Goal: Task Accomplishment & Management: Complete application form

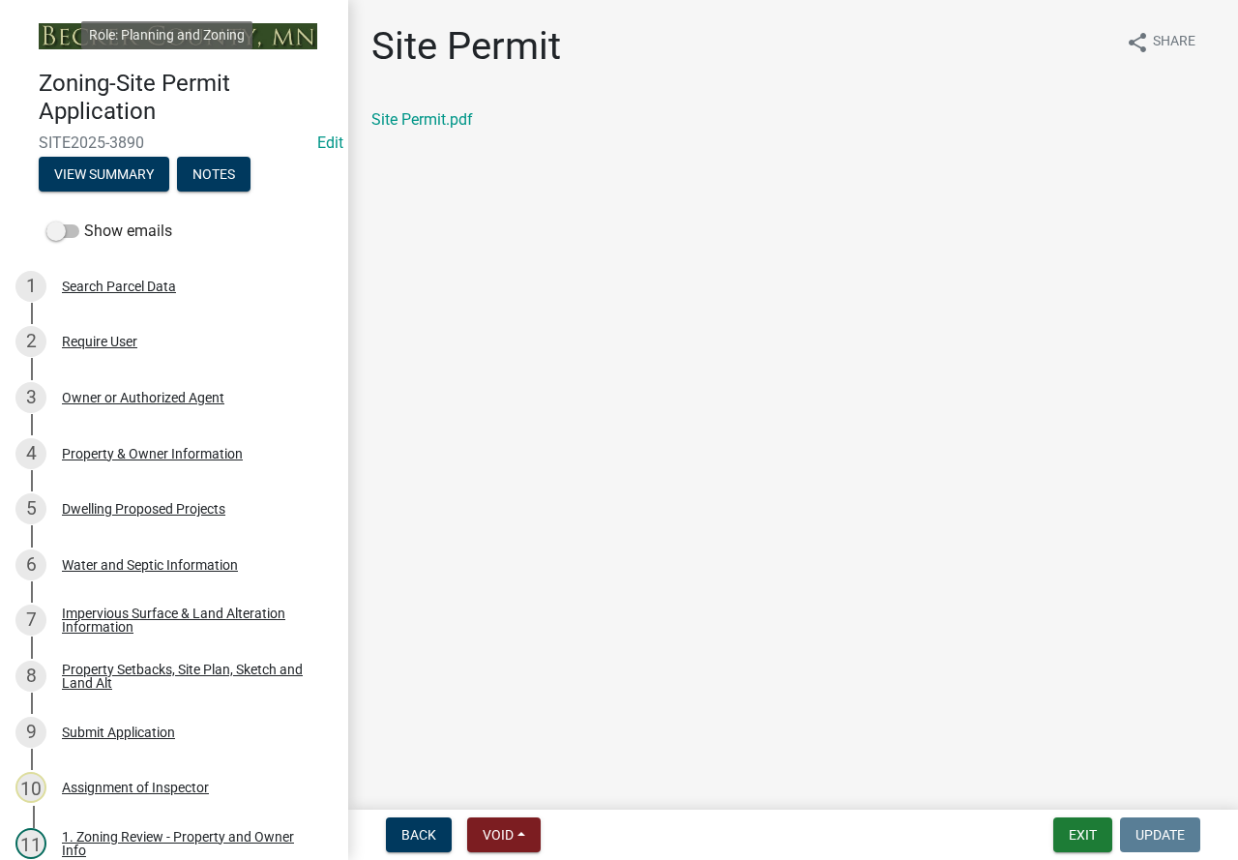
scroll to position [921, 0]
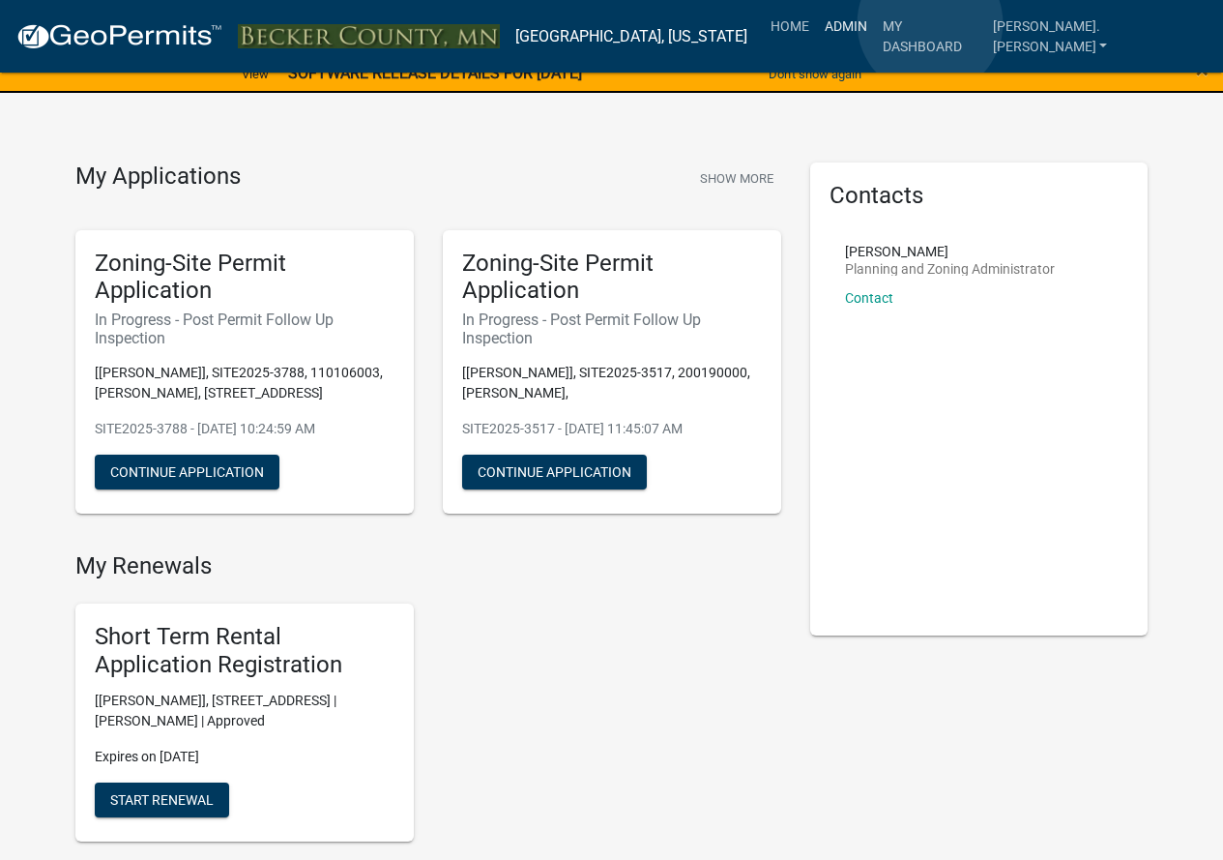
click at [875, 23] on link "Admin" at bounding box center [846, 26] width 58 height 37
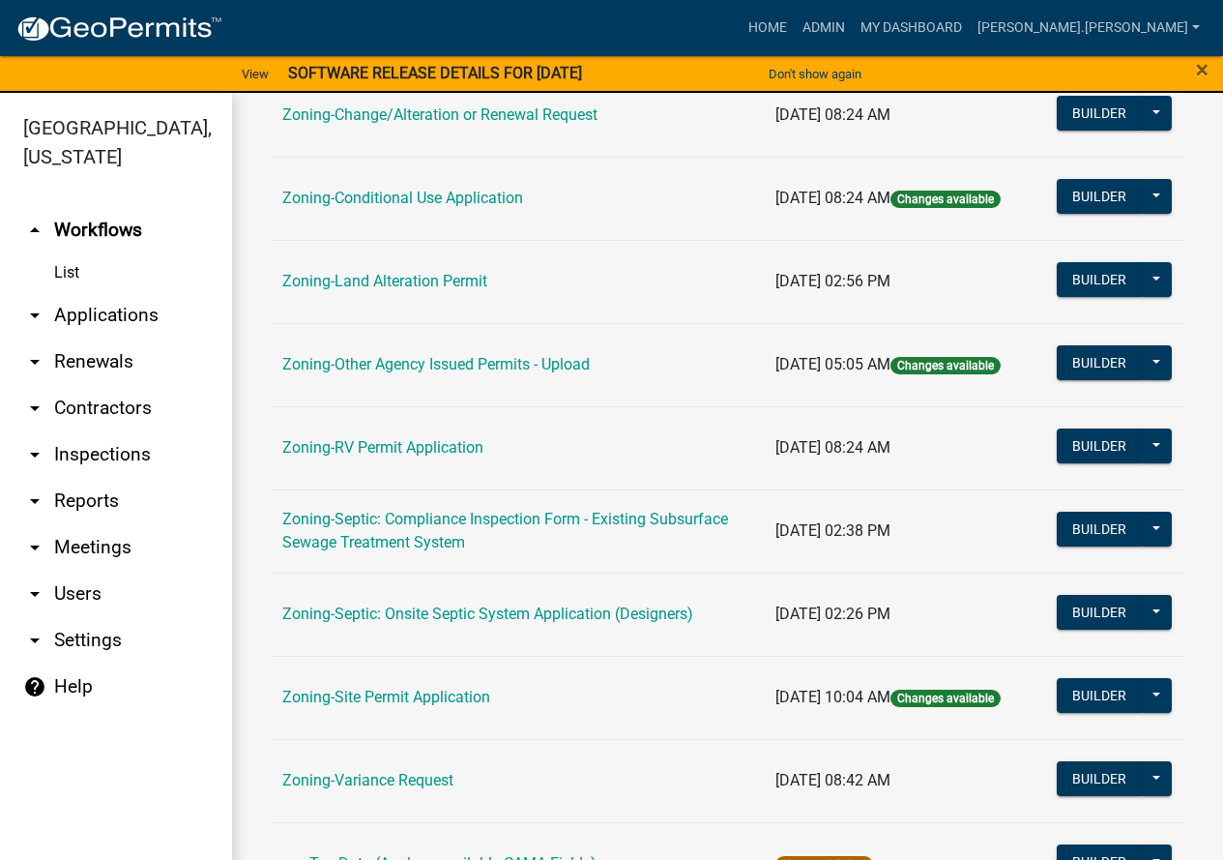
scroll to position [580, 0]
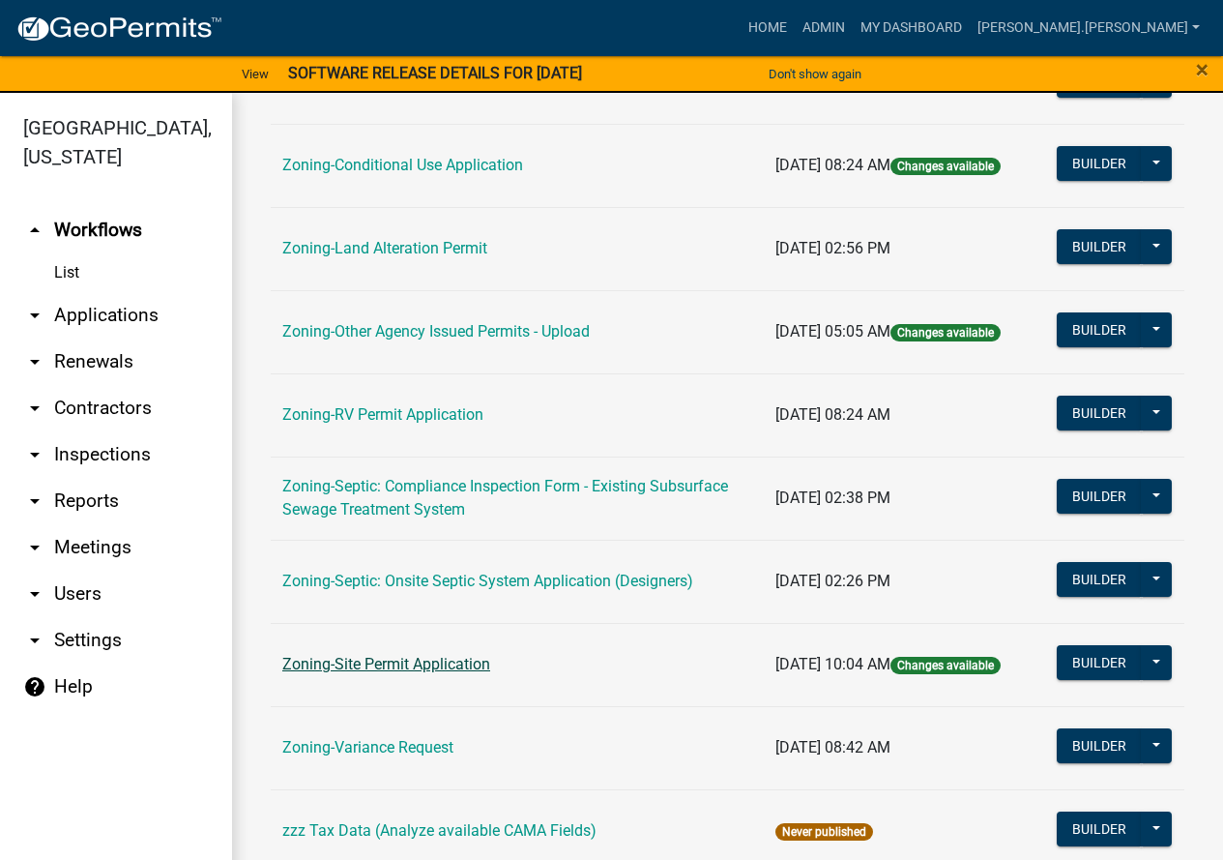
click at [426, 657] on link "Zoning-Site Permit Application" at bounding box center [386, 664] width 208 height 18
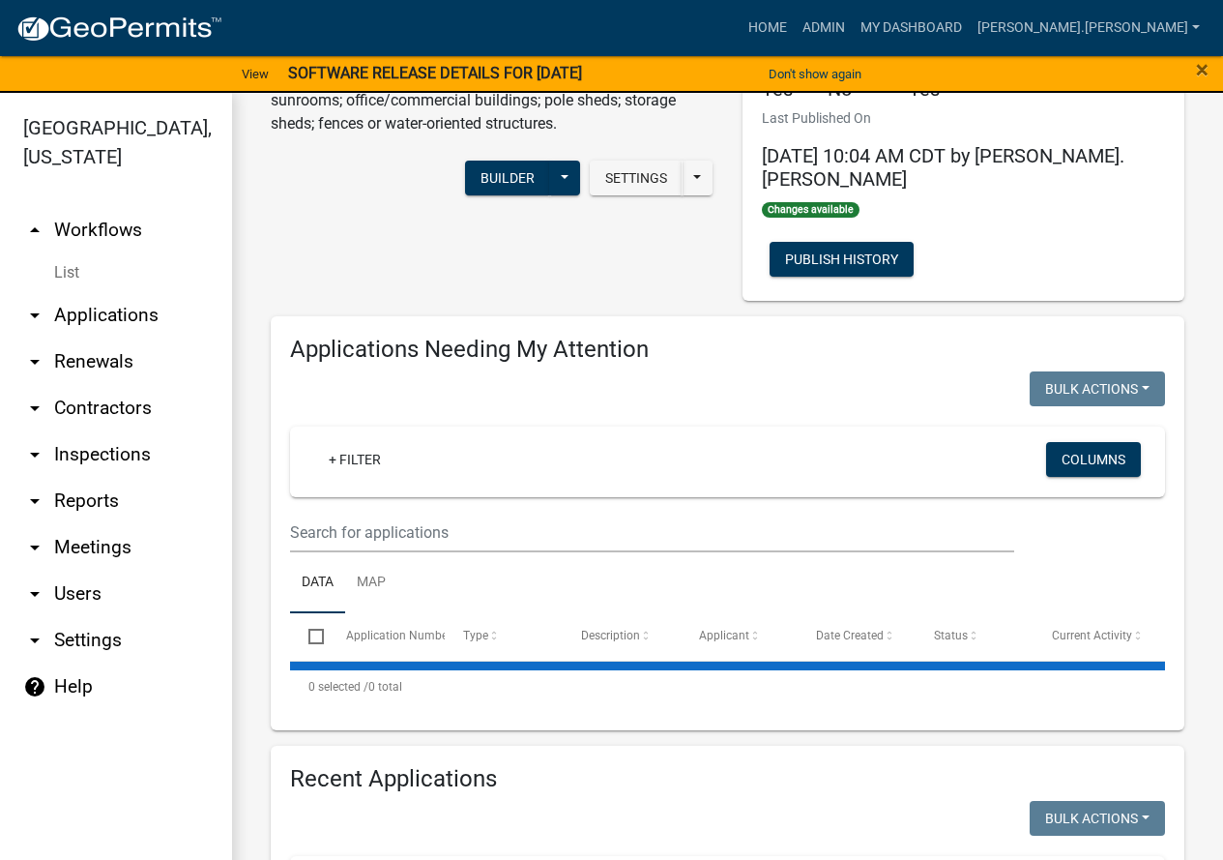
scroll to position [387, 0]
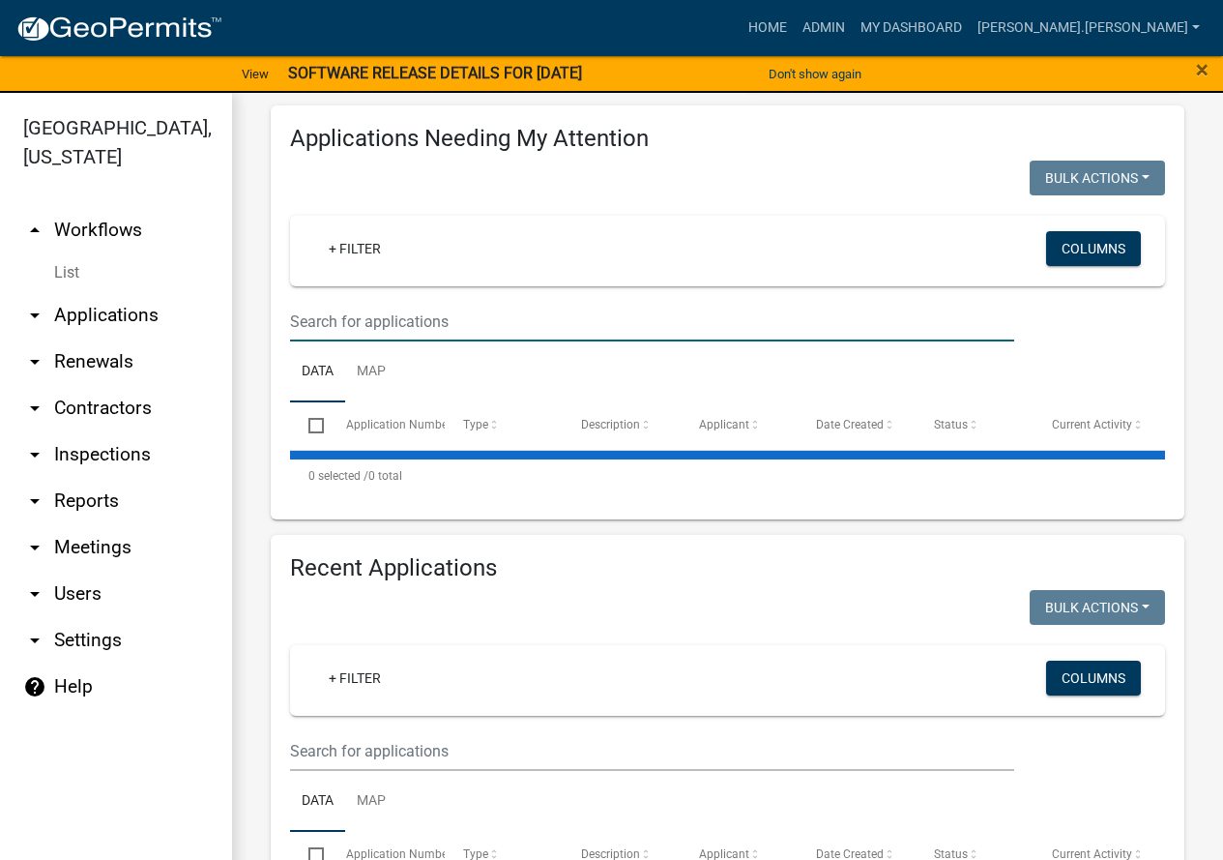
click at [410, 302] on input "text" at bounding box center [652, 322] width 724 height 40
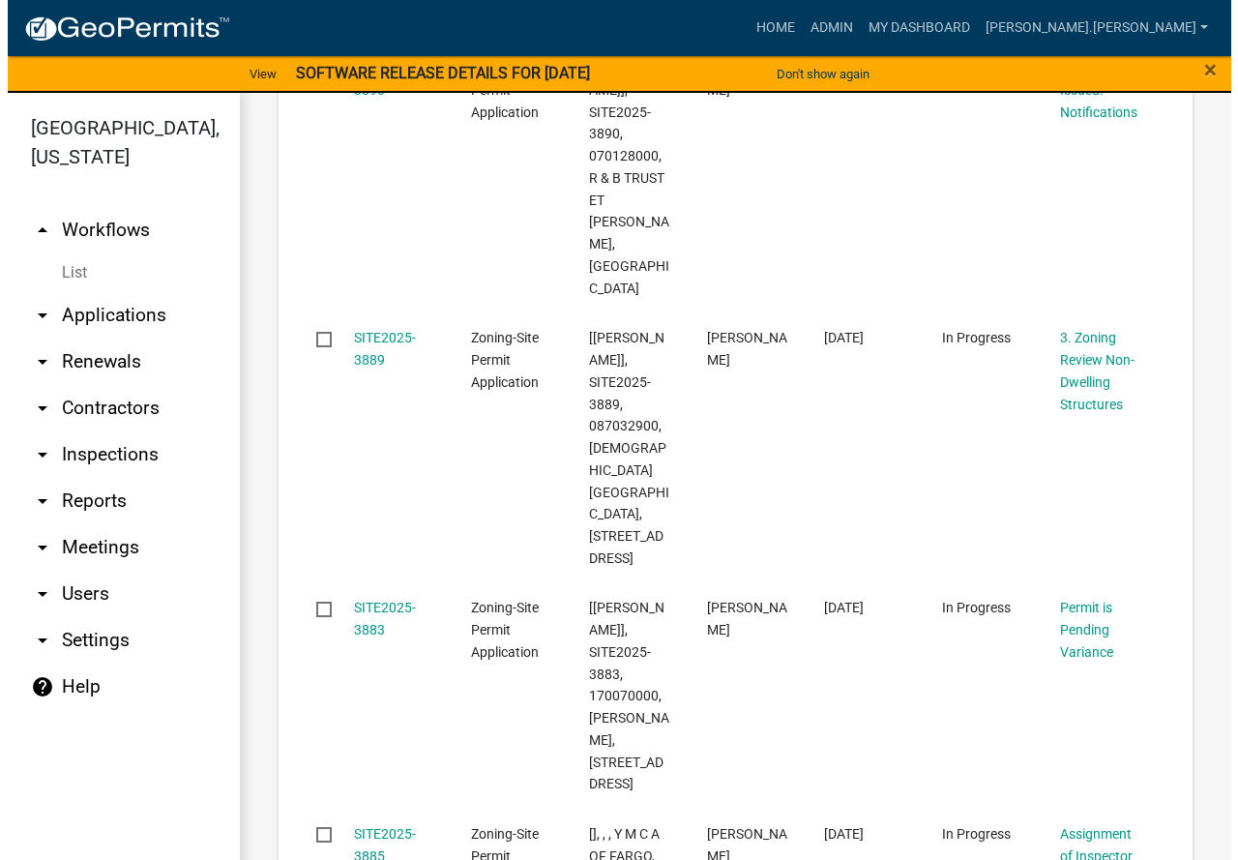
scroll to position [3410, 0]
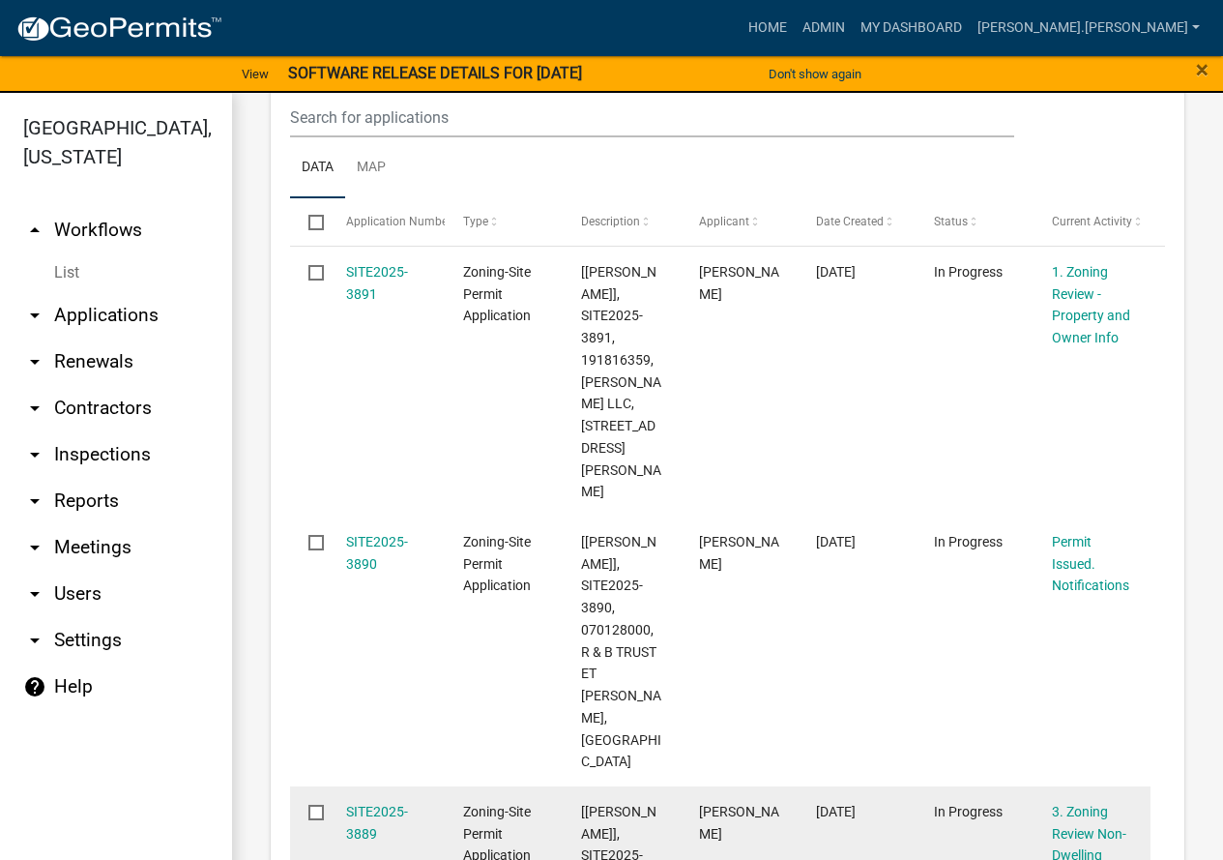
click at [359, 801] on div "SITE2025-3889" at bounding box center [386, 823] width 80 height 44
click at [370, 804] on link "SITE2025-3889" at bounding box center [377, 823] width 62 height 38
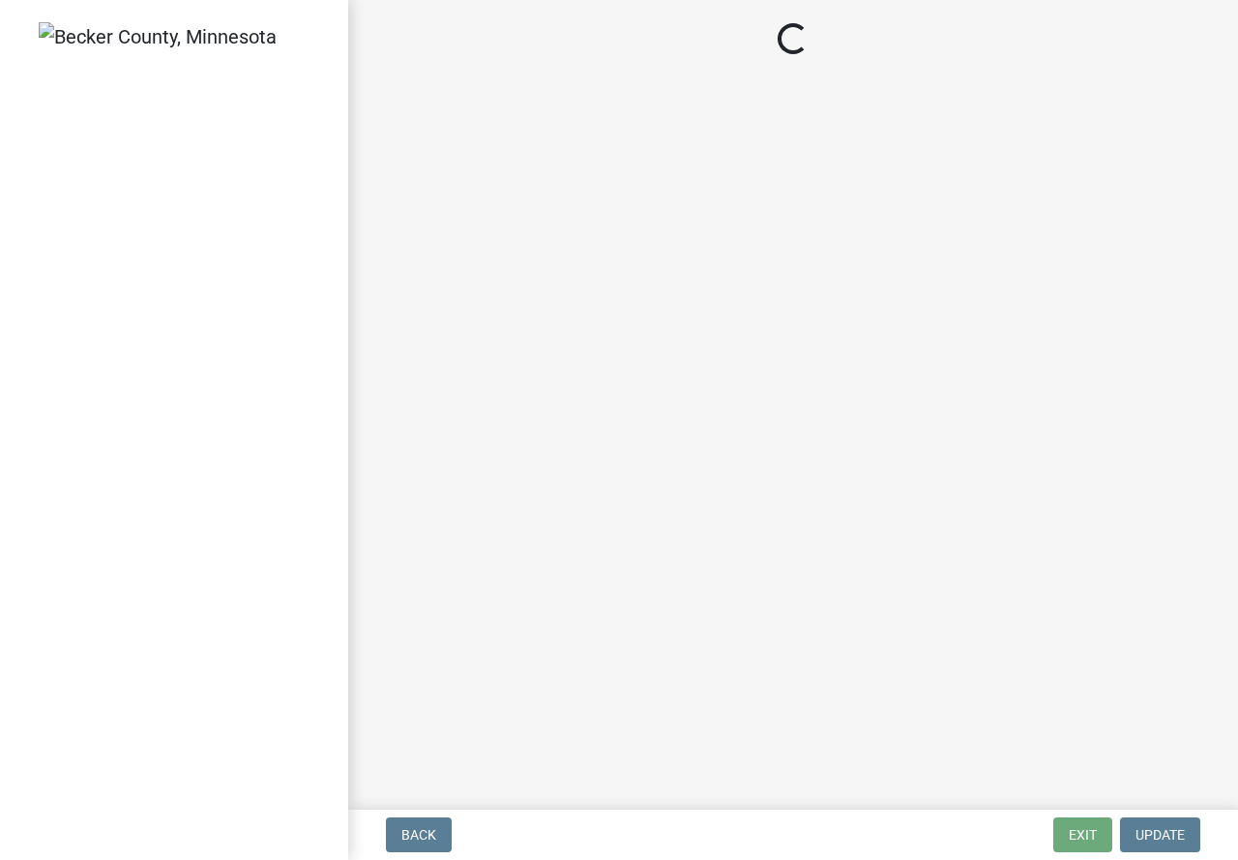
select select "2fe0a161-8217-4815-9ba4-414222f248ef"
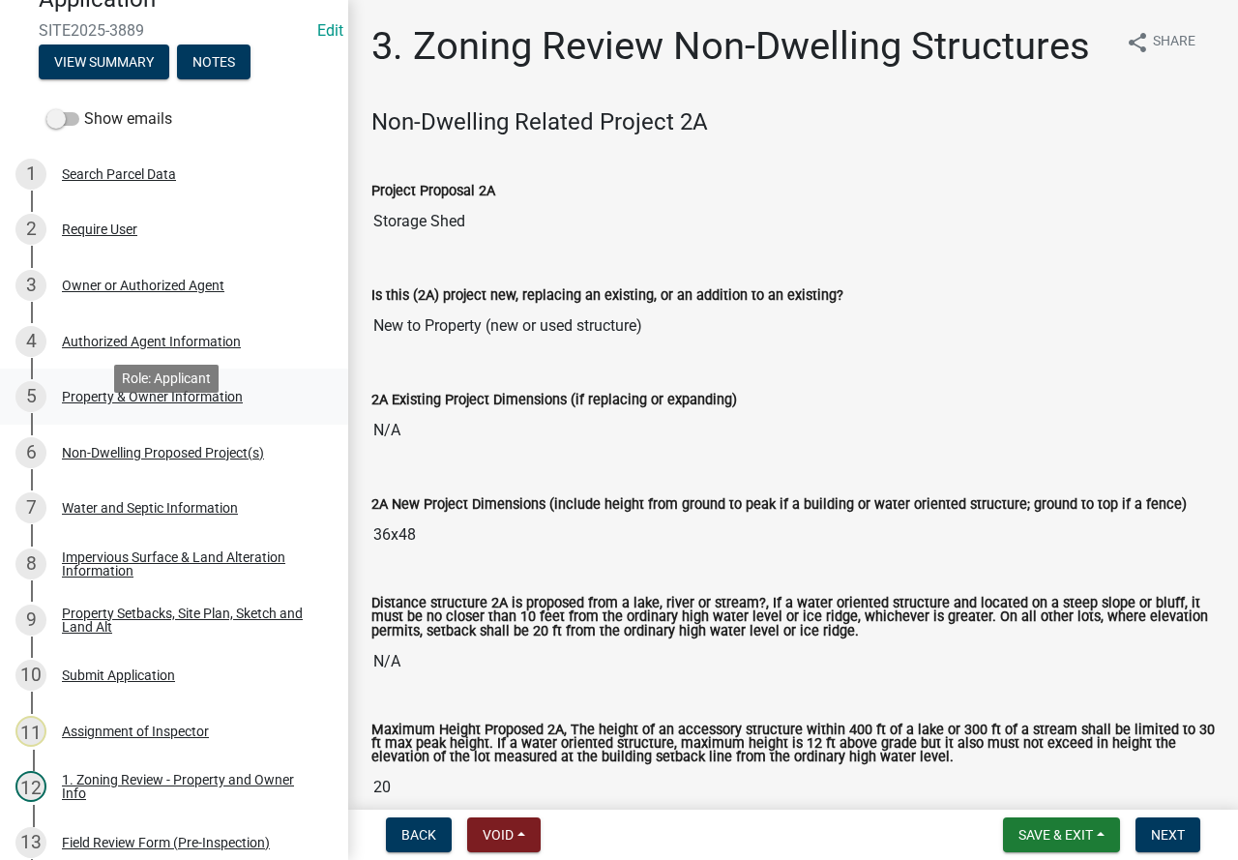
scroll to position [484, 0]
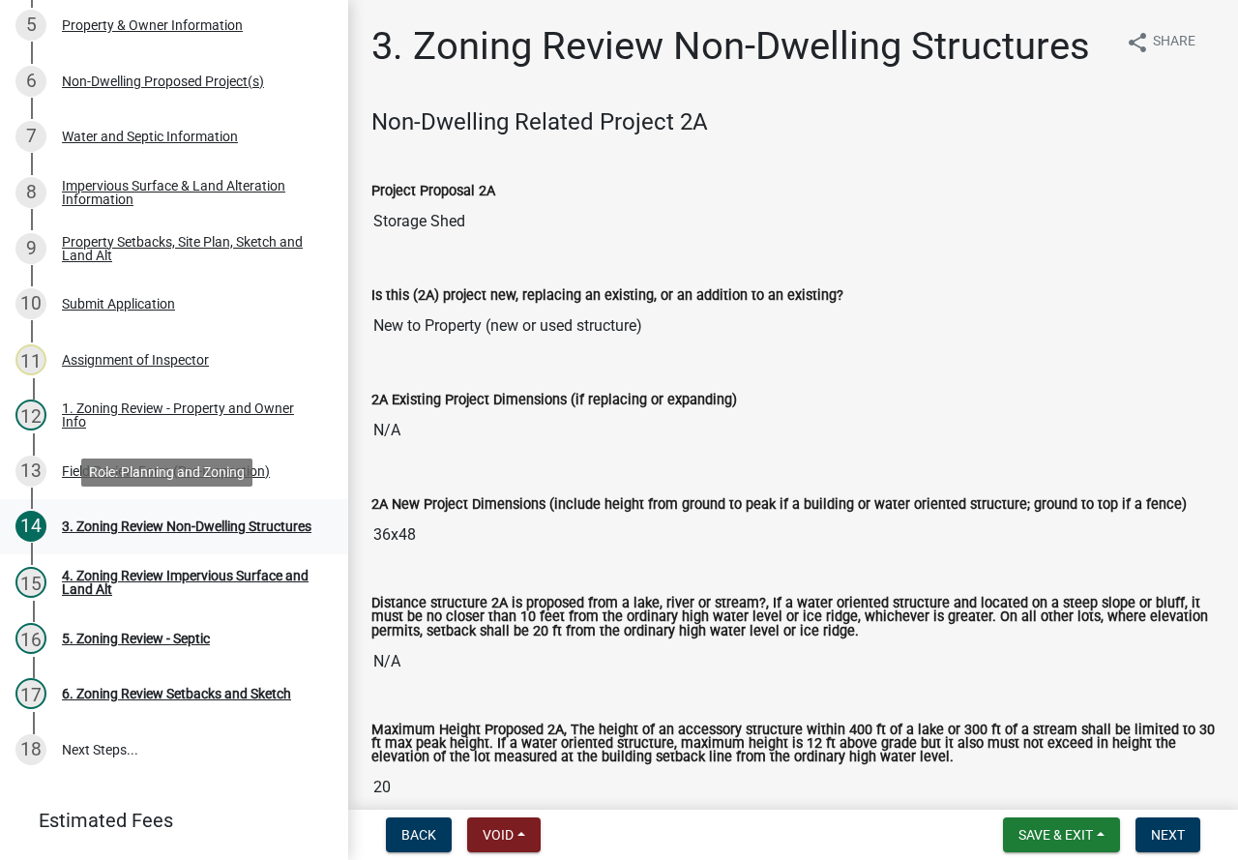
click at [173, 519] on div "3. Zoning Review Non-Dwelling Structures" at bounding box center [187, 526] width 250 height 14
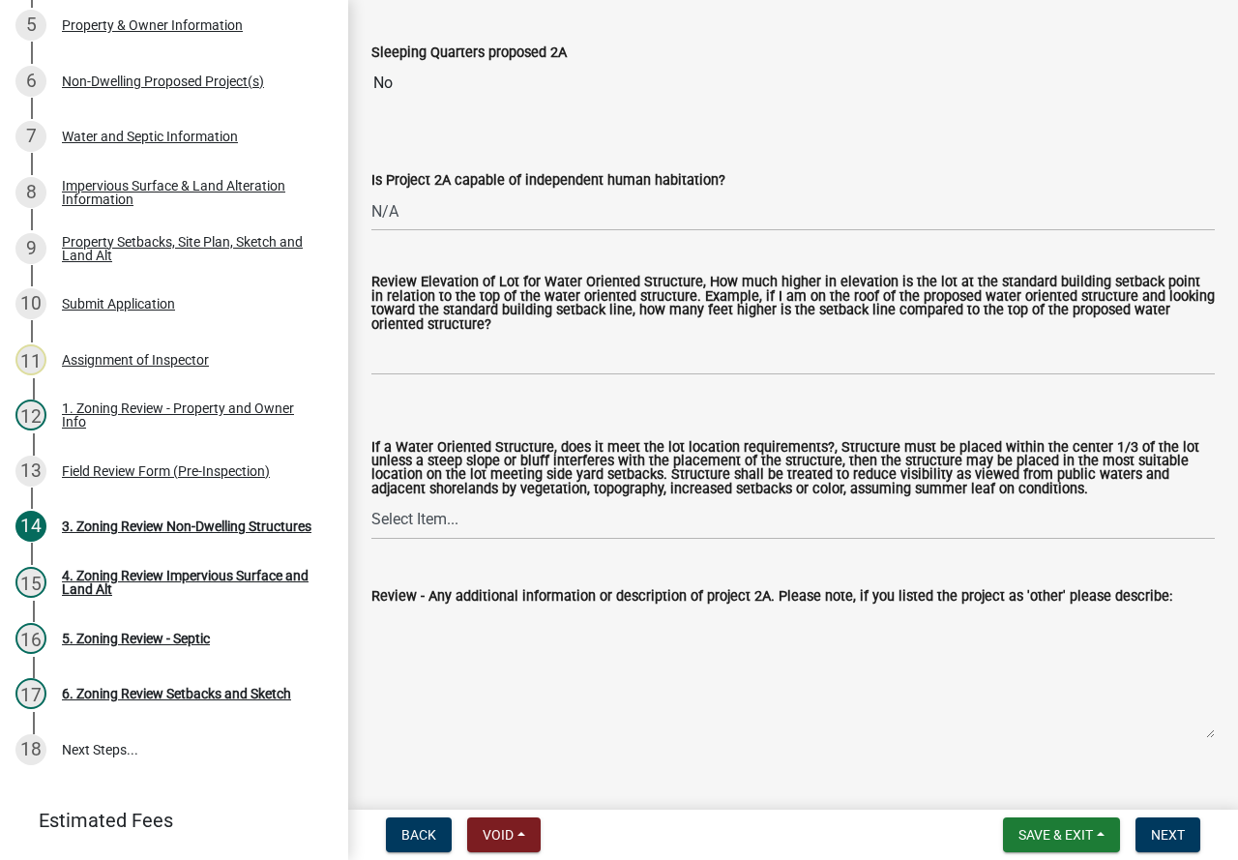
scroll to position [967, 0]
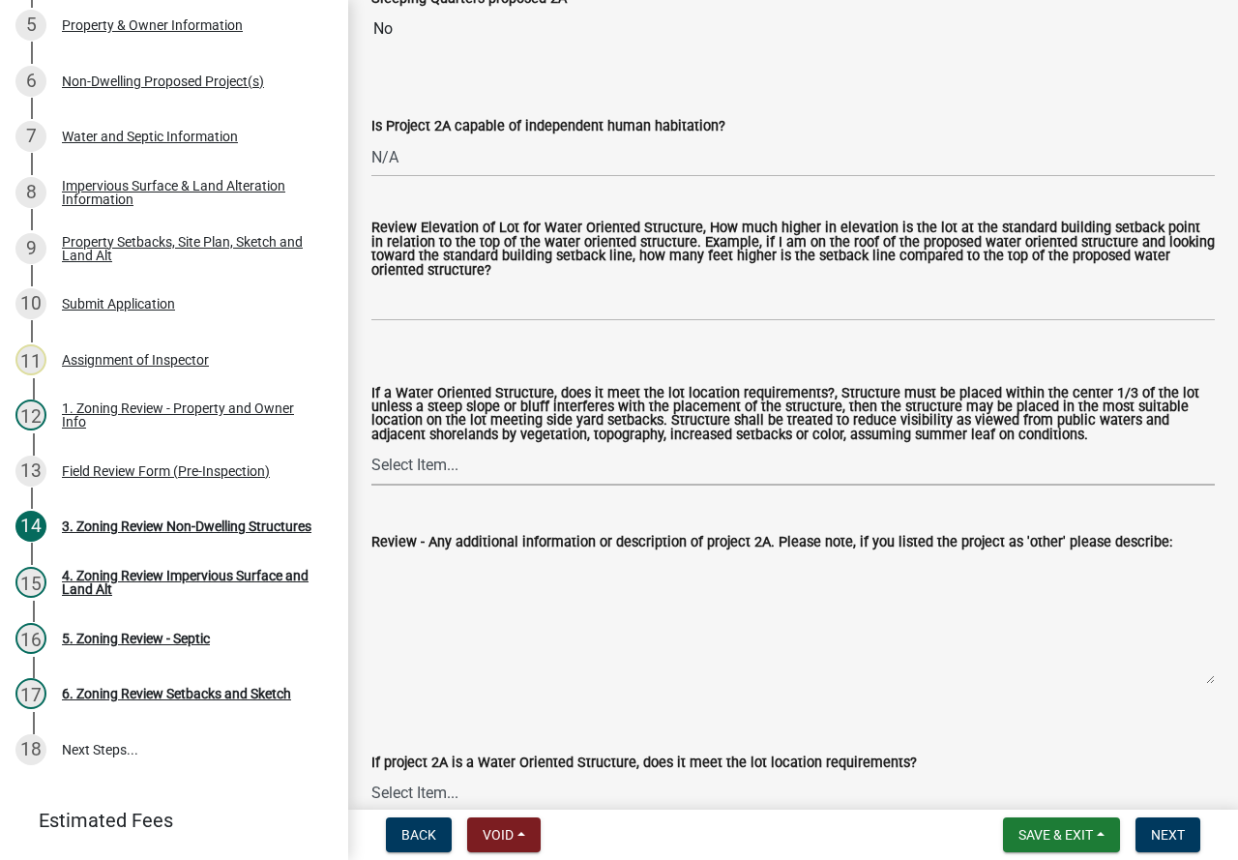
click at [412, 475] on select "Select Item... Not a Water Oriented Structure Yes No" at bounding box center [792, 466] width 843 height 40
click at [371, 449] on select "Select Item... Not a Water Oriented Structure Yes No" at bounding box center [792, 466] width 843 height 40
select select "5e5a1a43-a57c-433a-8128-35b9326238e3"
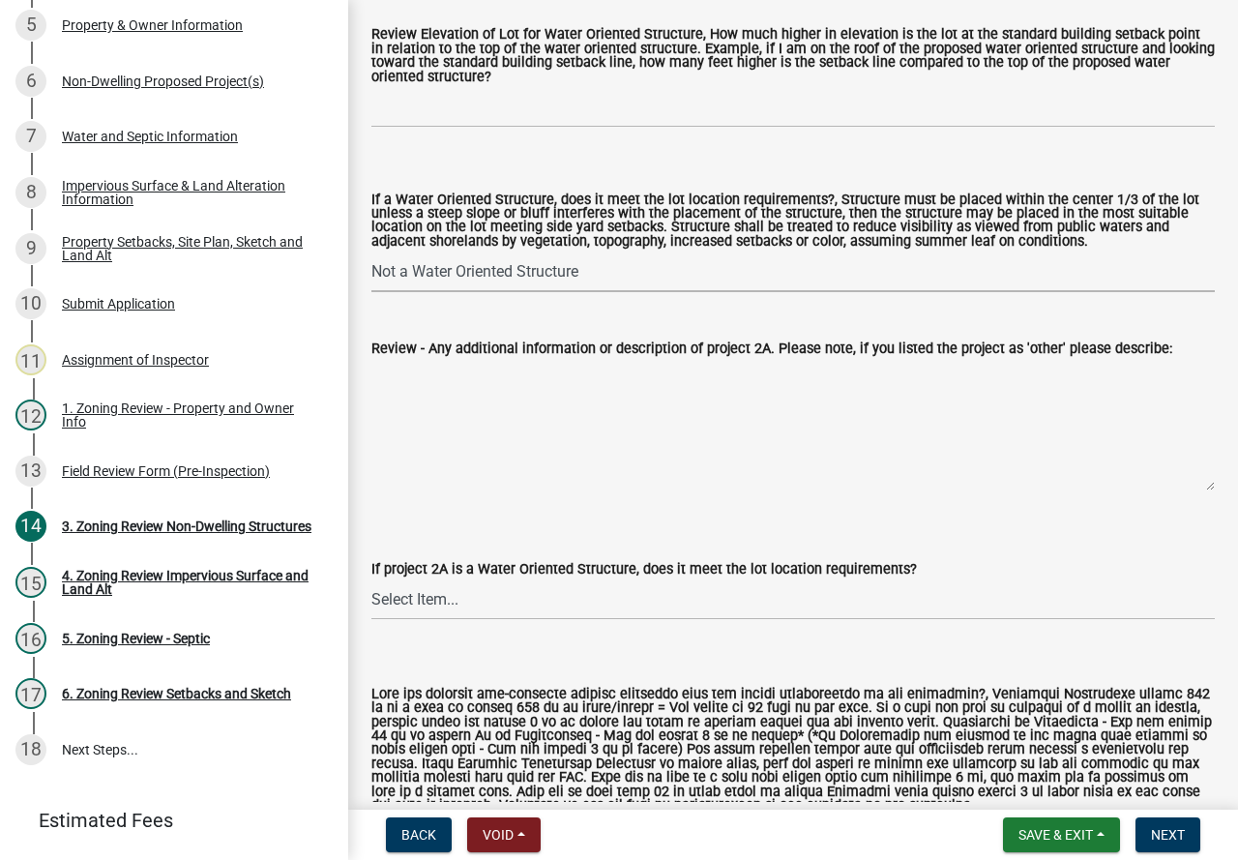
scroll to position [1354, 0]
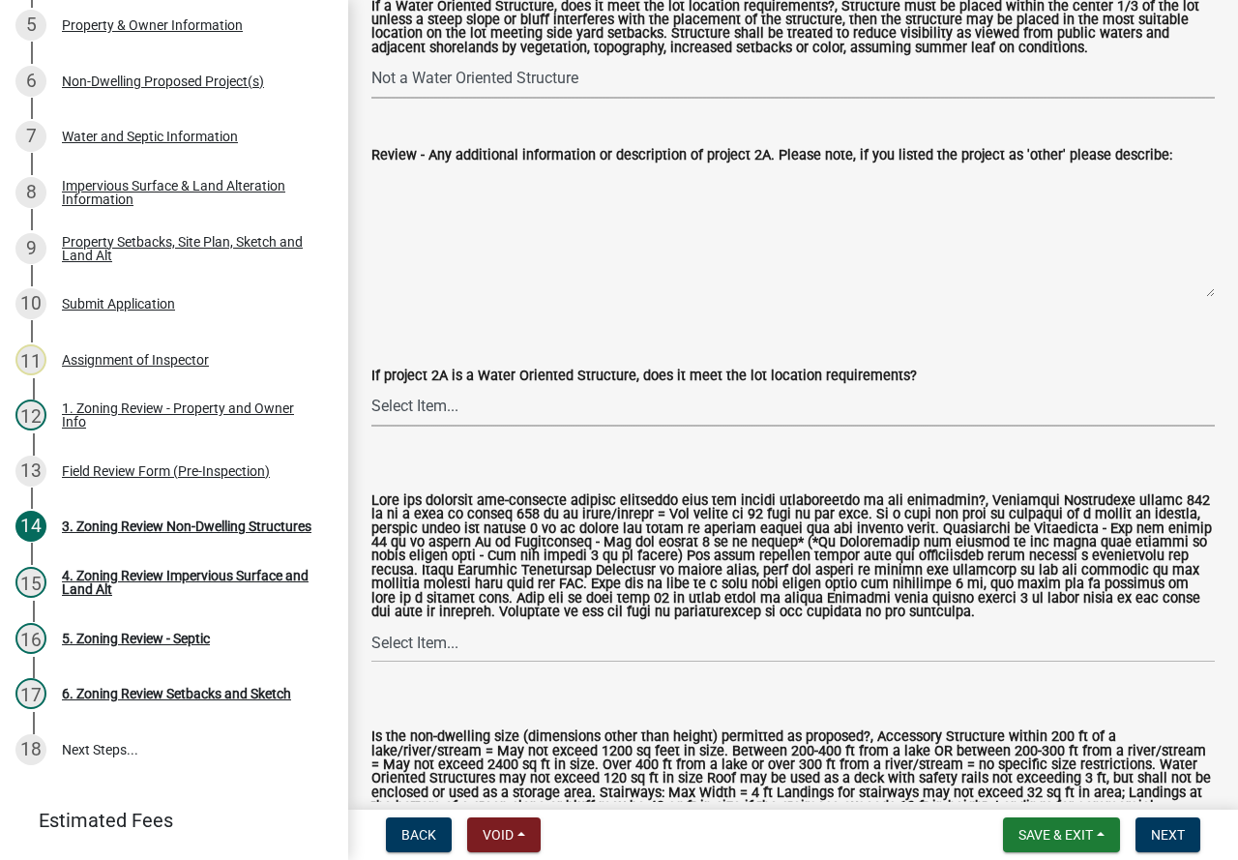
click at [402, 404] on select "Select Item... Not a water oriented structure Yes No" at bounding box center [792, 407] width 843 height 40
click at [371, 390] on select "Select Item... Not a water oriented structure Yes No" at bounding box center [792, 407] width 843 height 40
select select "223718f0-5ac7-44a0-9707-5d191da7cdfb"
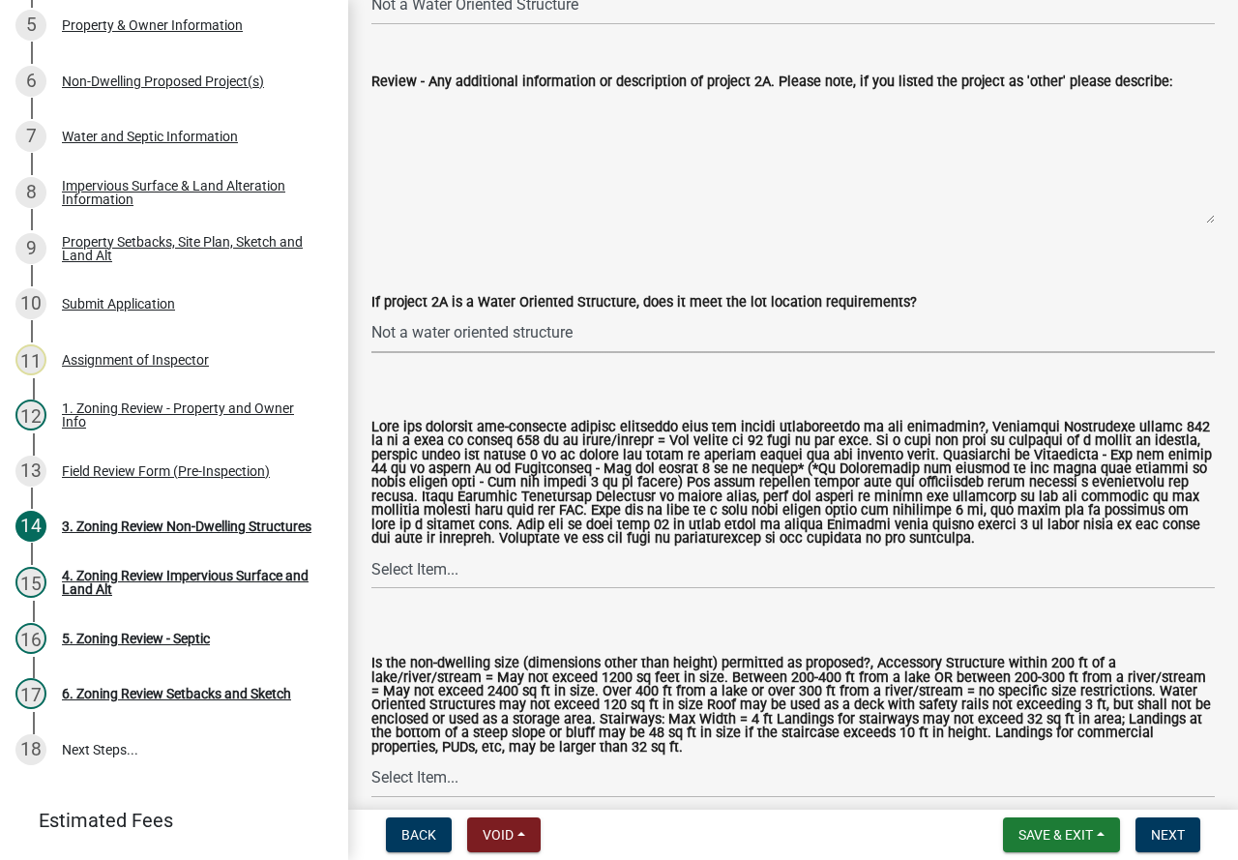
scroll to position [1547, 0]
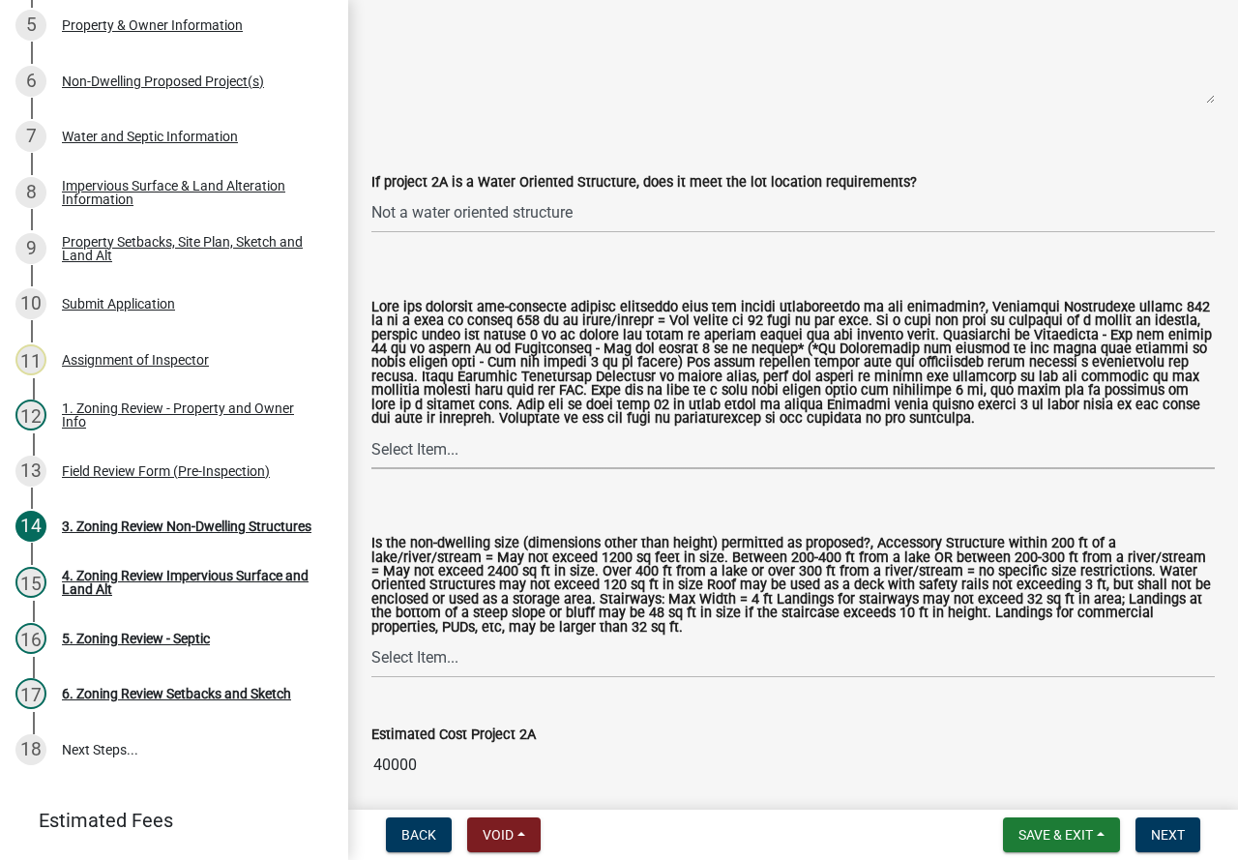
click at [408, 451] on select "Select Item... Yes No N/A" at bounding box center [792, 449] width 843 height 40
click at [371, 434] on select "Select Item... Yes No N/A" at bounding box center [792, 449] width 843 height 40
select select "11273f80-b661-4893-b6ee-de0b52aa8284"
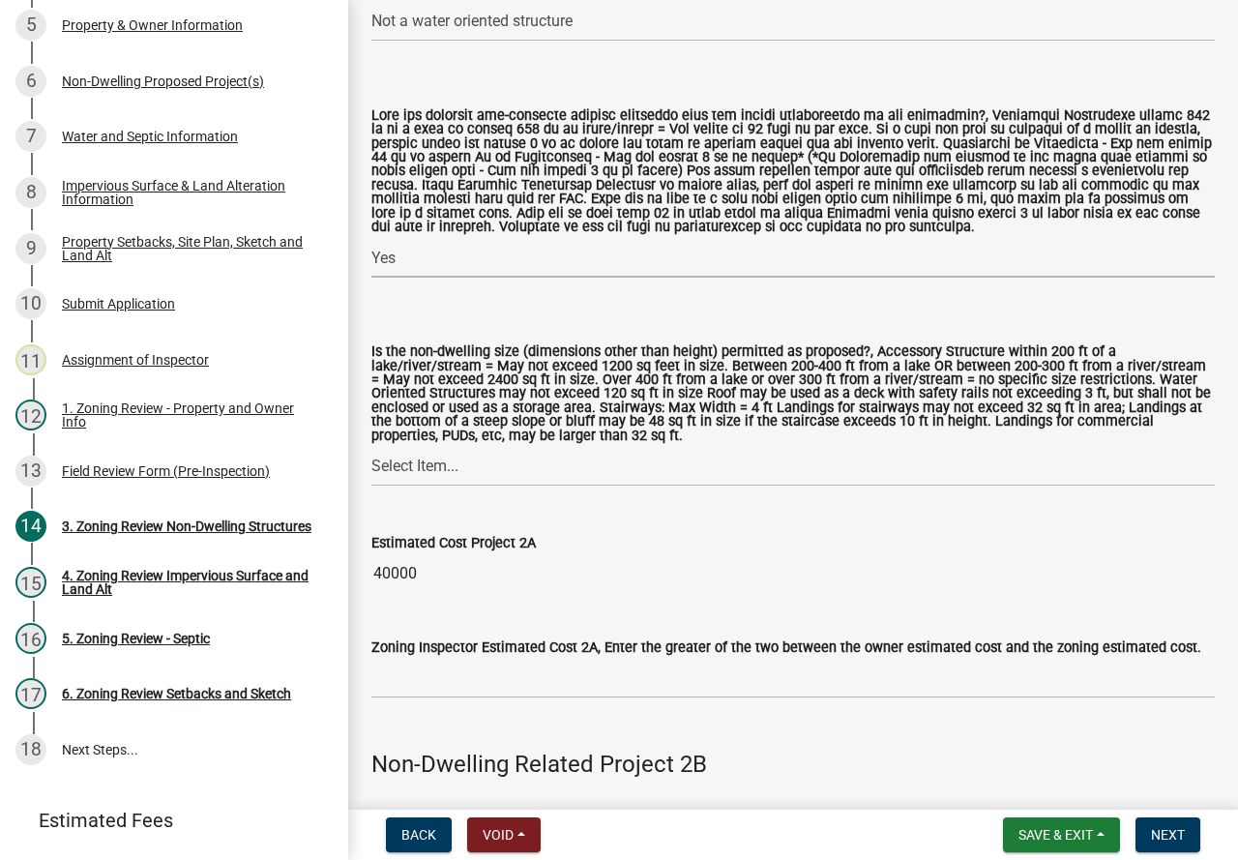
scroll to position [1741, 0]
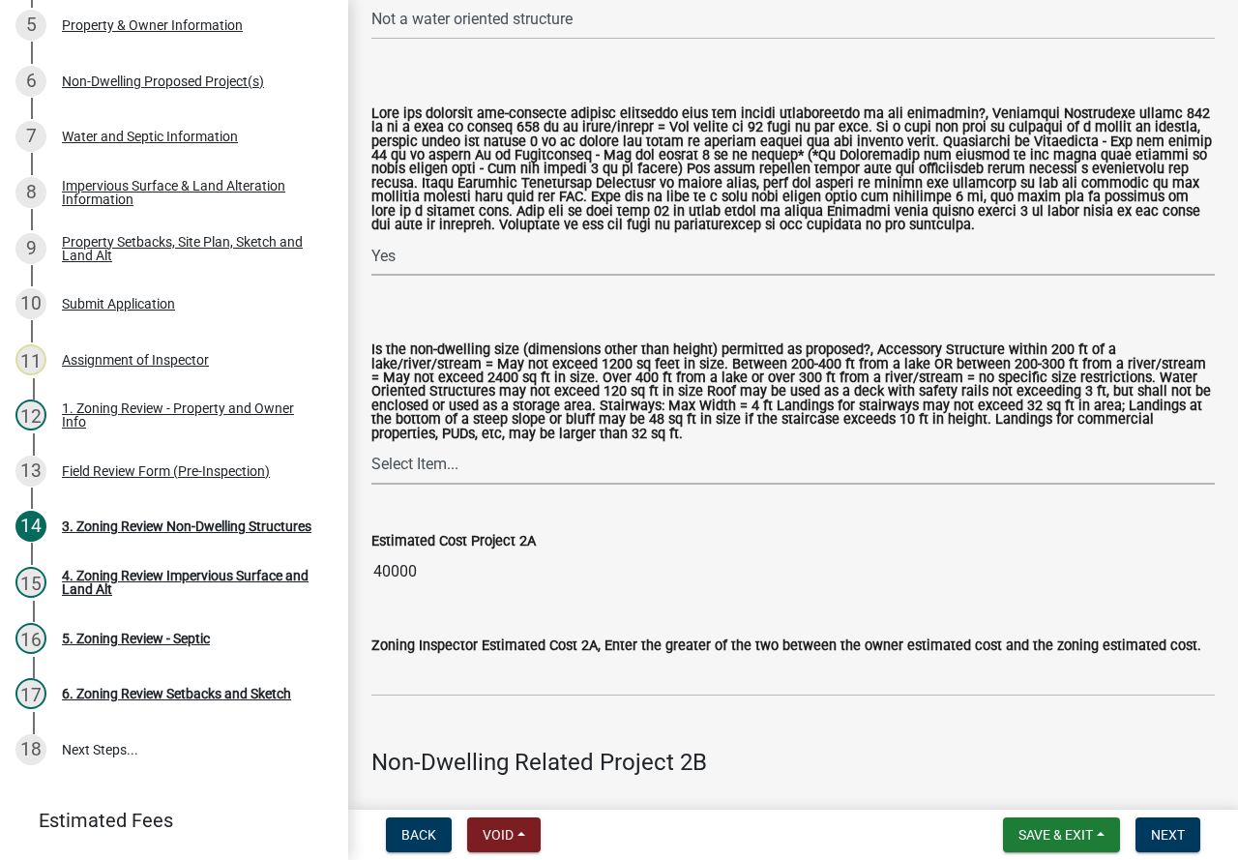
click at [401, 462] on select "Select Item... Yes No" at bounding box center [792, 465] width 843 height 40
click at [371, 450] on select "Select Item... Yes No" at bounding box center [792, 465] width 843 height 40
select select "08924a8d-620f-42ce-8de3-94388368b842"
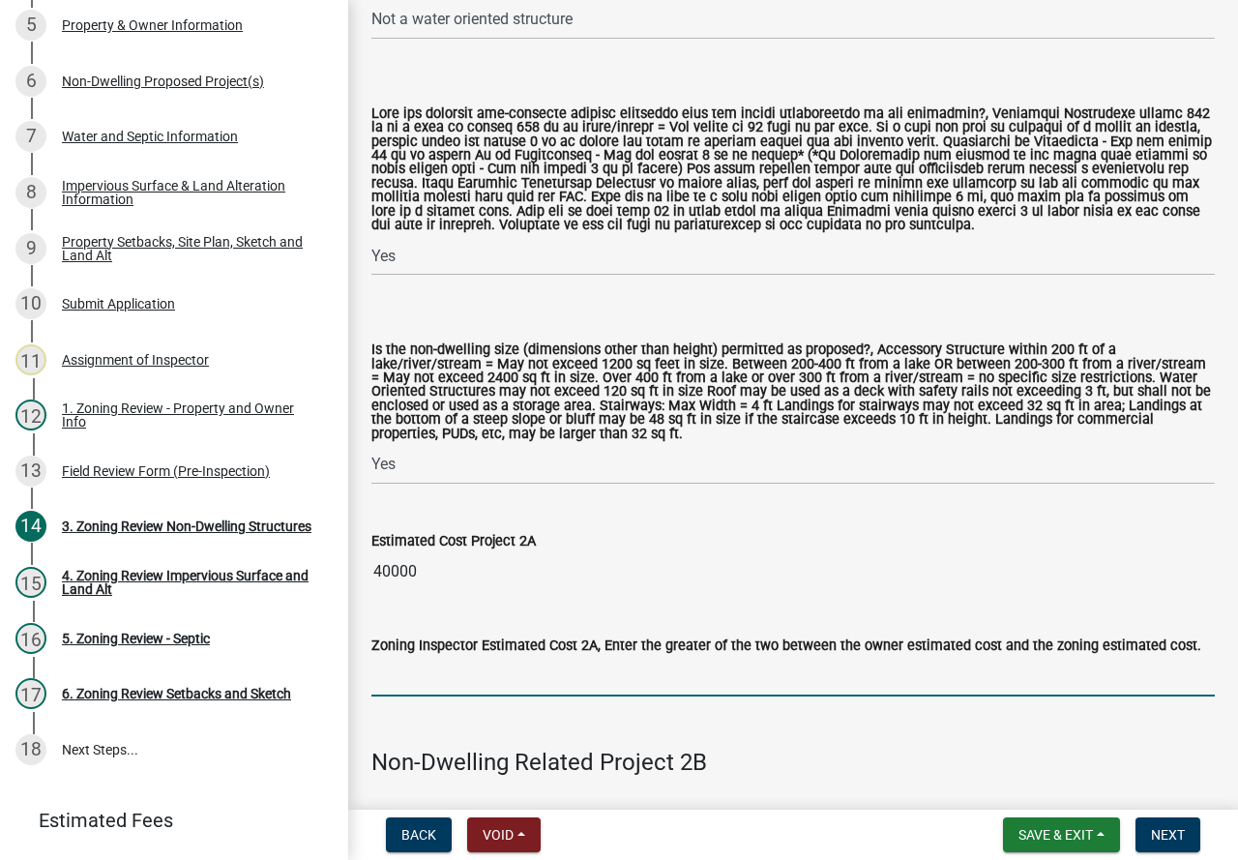
click at [384, 689] on input "text" at bounding box center [792, 677] width 843 height 40
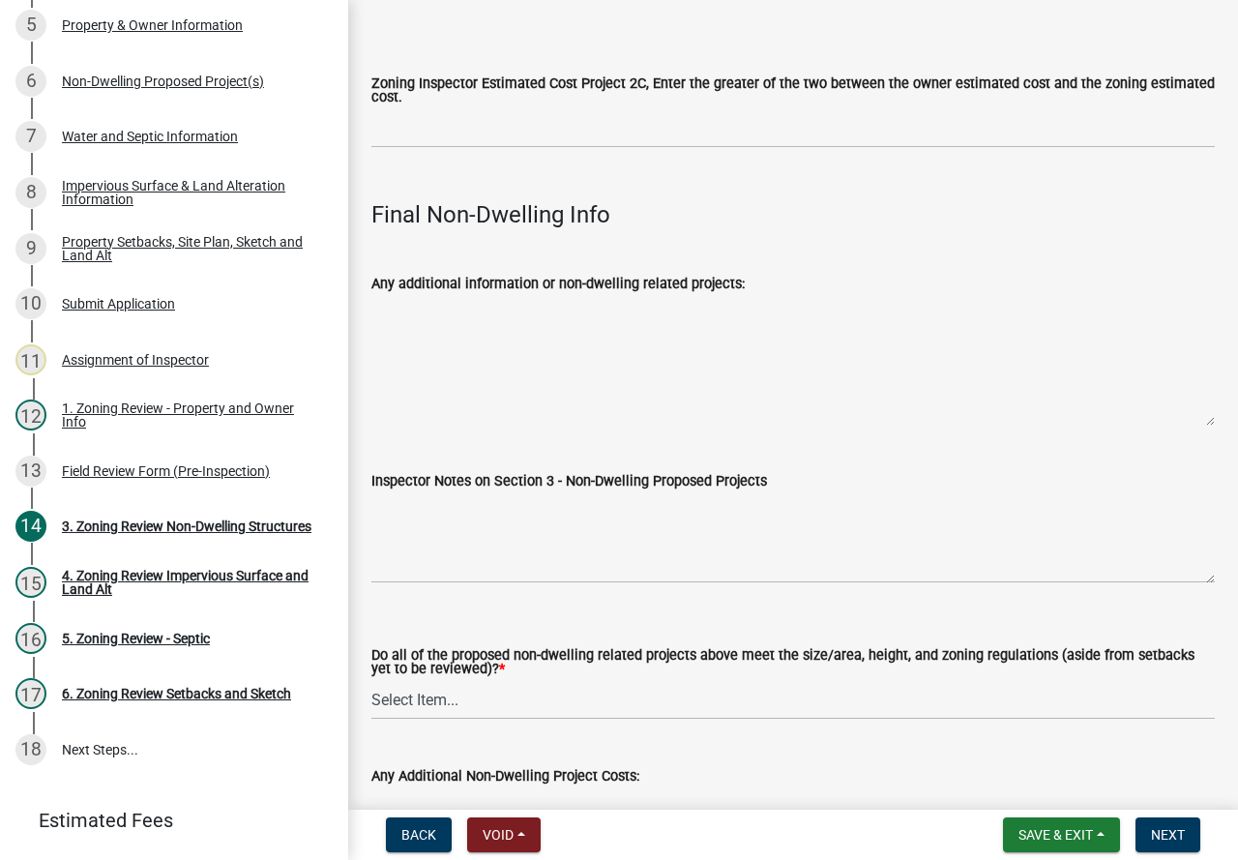
scroll to position [6925, 0]
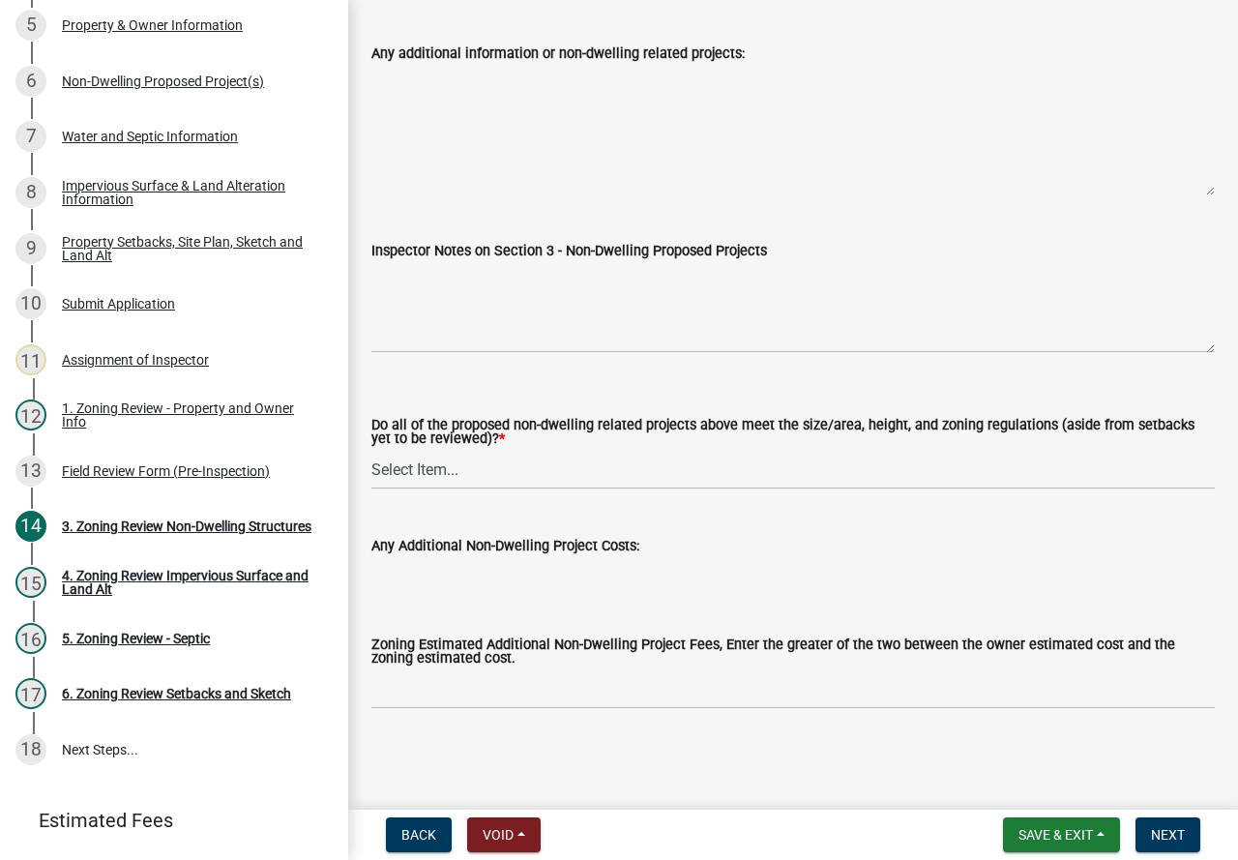
type input "40000"
click at [547, 456] on select "Select Item... Yes No N/A" at bounding box center [792, 470] width 843 height 40
click at [371, 450] on select "Select Item... Yes No N/A" at bounding box center [792, 470] width 843 height 40
select select "70869821-7738-4560-8d2e-4f353ca78bb3"
click at [1164, 827] on span "Next" at bounding box center [1168, 834] width 34 height 15
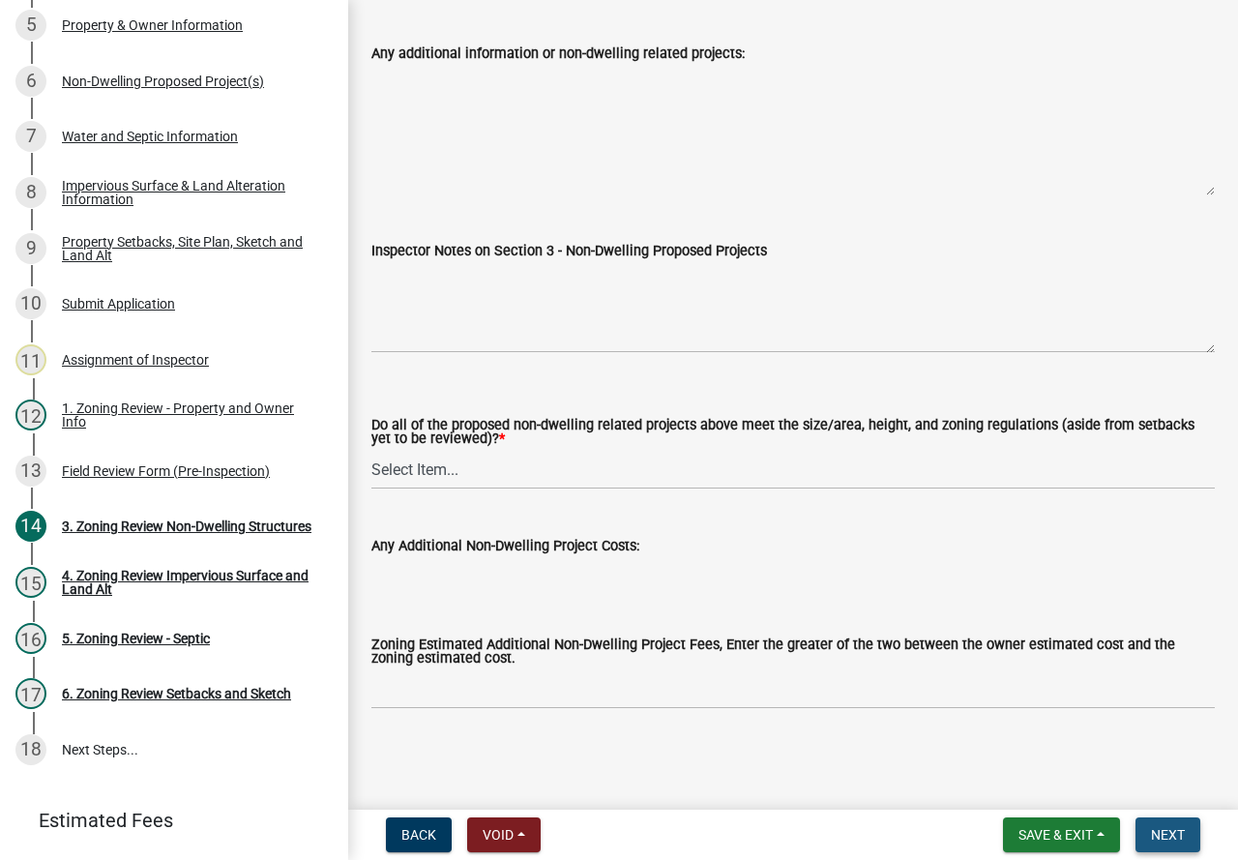
scroll to position [0, 0]
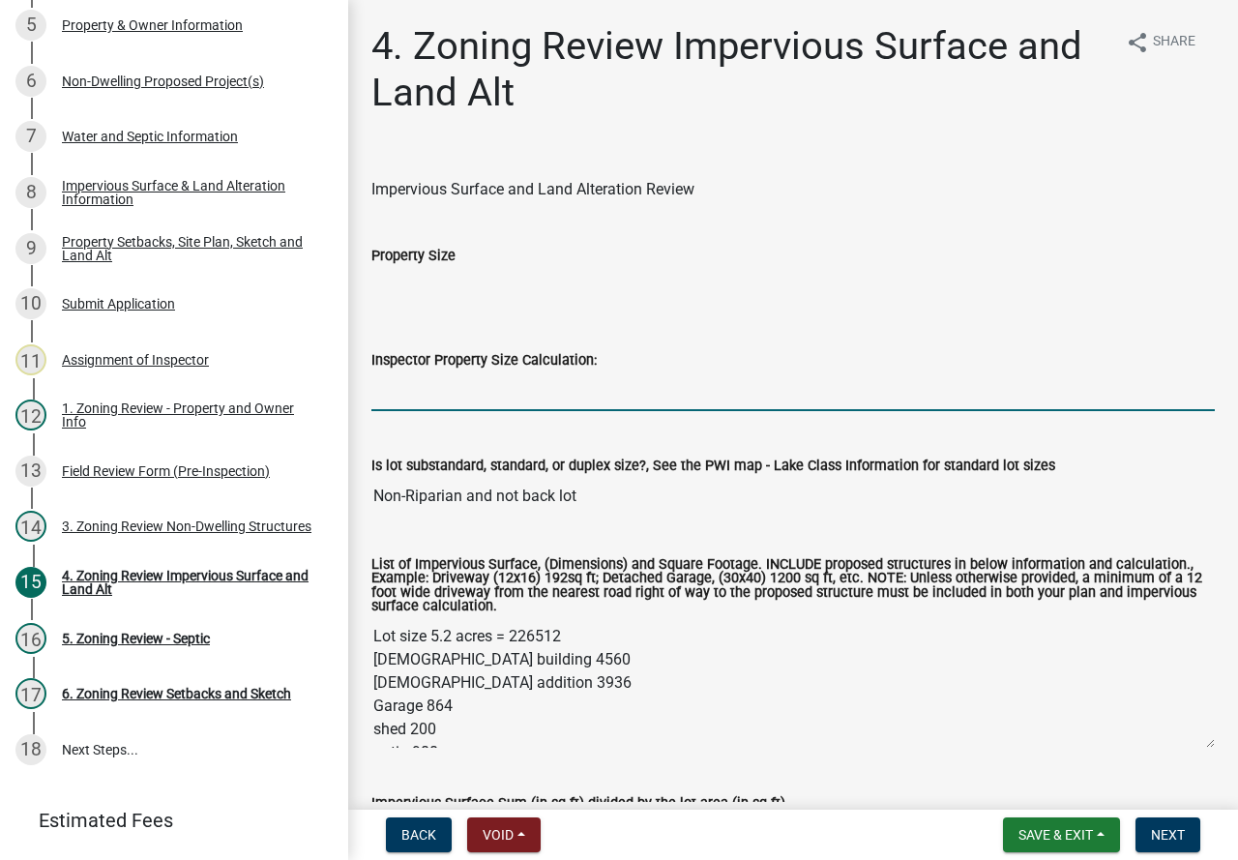
click at [459, 385] on input "Inspector Property Size Calculation:" at bounding box center [792, 391] width 843 height 40
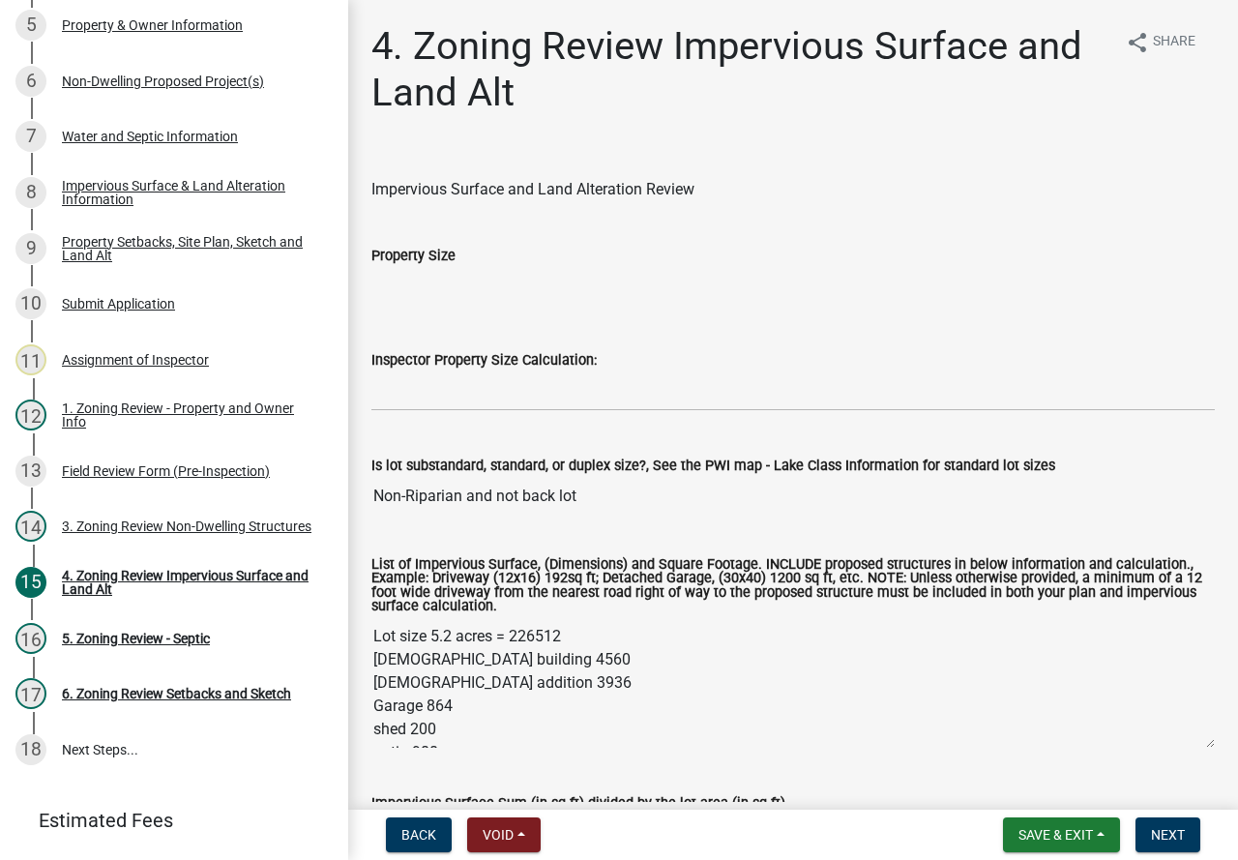
click at [737, 613] on label "List of Impervious Surface, (Dimensions) and Square Footage. INCLUDE proposed s…" at bounding box center [792, 586] width 843 height 56
click at [737, 617] on textarea "Lot size 5.2 acres = 226512 [DEMOGRAPHIC_DATA] building 4560 [DEMOGRAPHIC_DATA]…" at bounding box center [792, 683] width 843 height 132
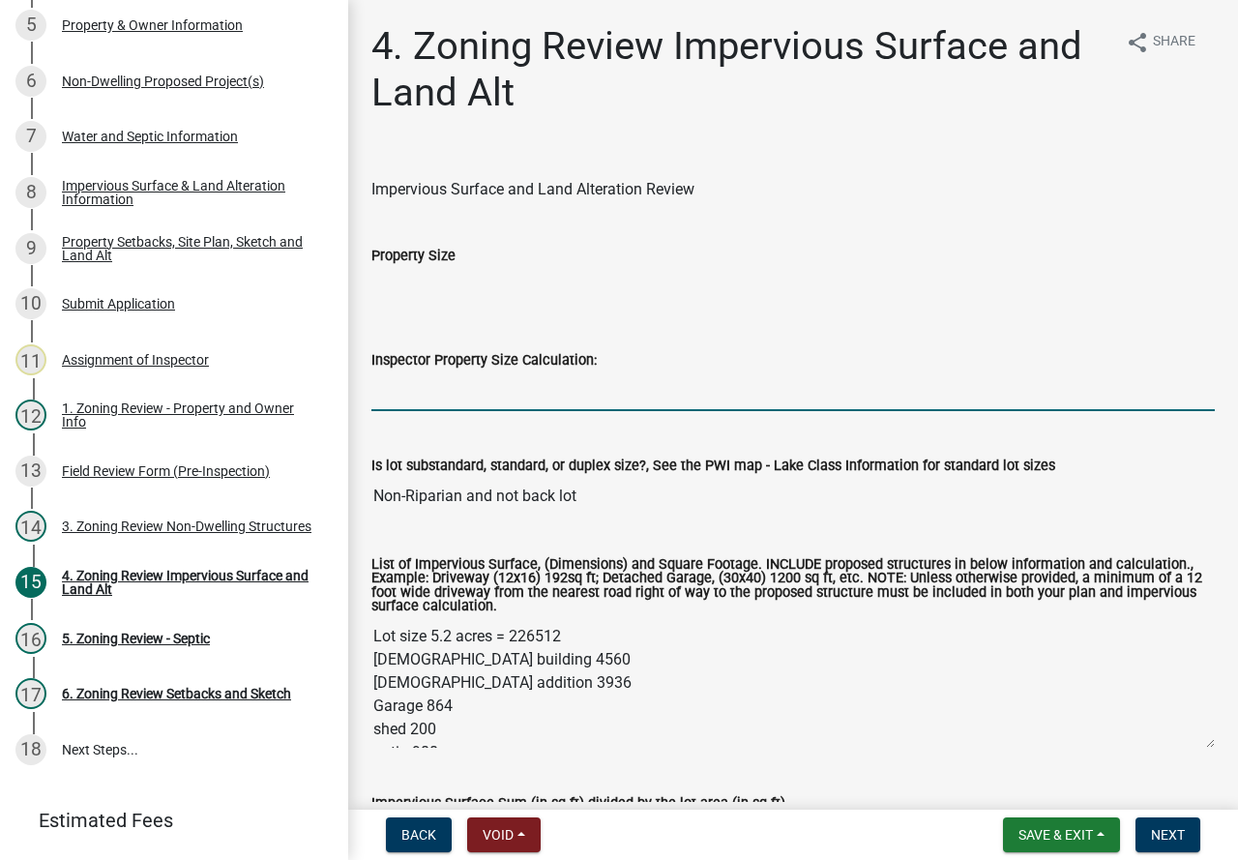
click at [777, 399] on input "Inspector Property Size Calculation:" at bounding box center [792, 391] width 843 height 40
click at [758, 583] on label "List of Impervious Surface, (Dimensions) and Square Footage. INCLUDE proposed s…" at bounding box center [792, 586] width 843 height 56
click at [758, 617] on textarea "Lot size 5.2 acres = 226512 [DEMOGRAPHIC_DATA] building 4560 [DEMOGRAPHIC_DATA]…" at bounding box center [792, 683] width 843 height 132
click at [649, 394] on input "Inspector Property Size Calculation:" at bounding box center [792, 391] width 843 height 40
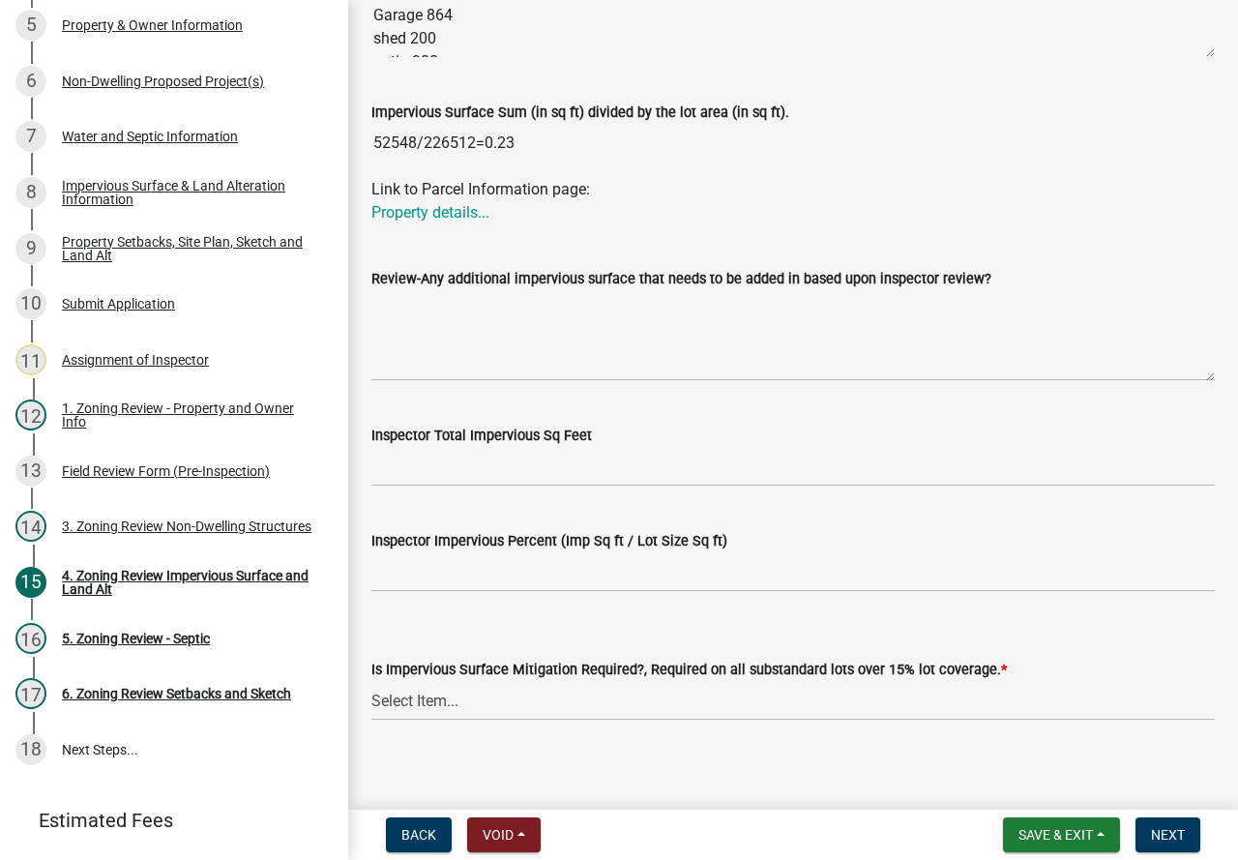
scroll to position [703, 0]
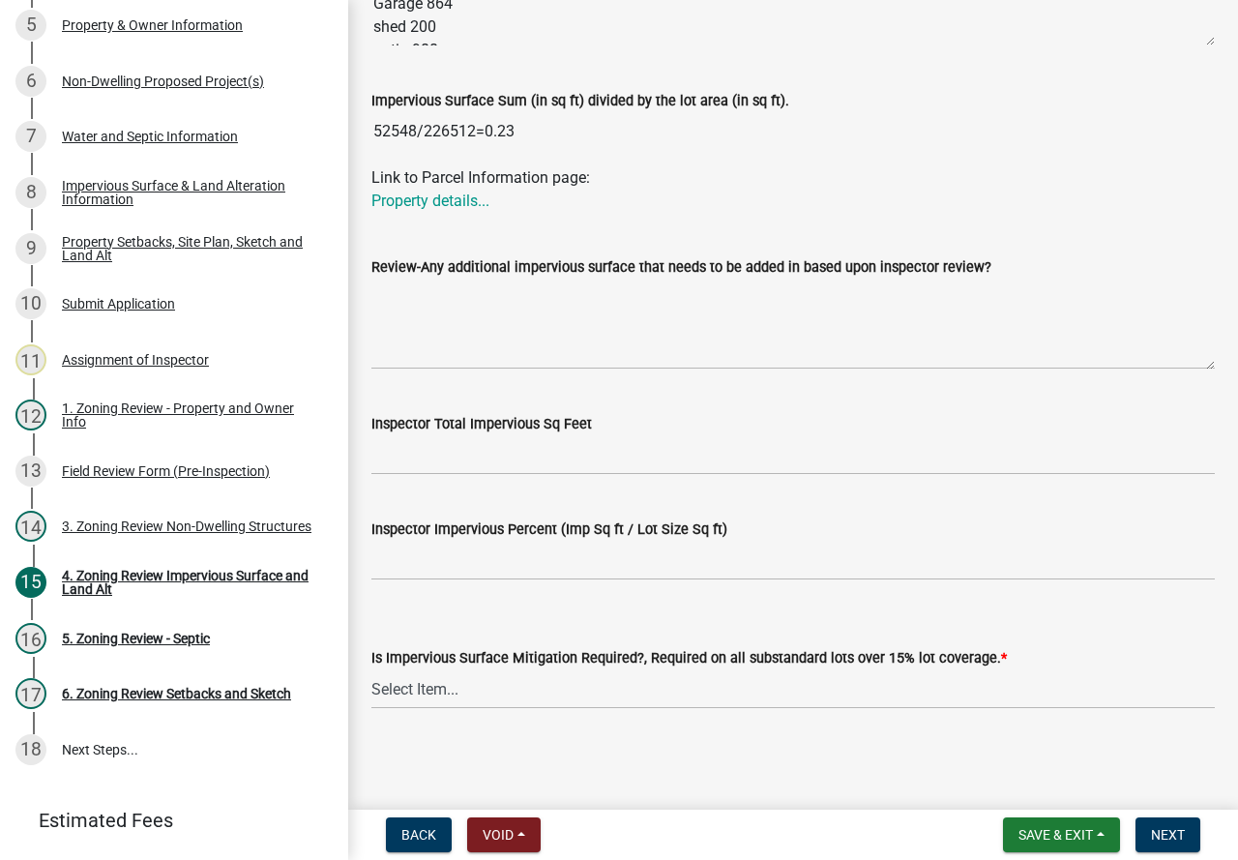
type input "226512"
click at [470, 680] on select "Select Item... Yes- Over 15% substandard lot coverage No N/A" at bounding box center [792, 689] width 843 height 40
click at [371, 669] on select "Select Item... Yes- Over 15% substandard lot coverage No N/A" at bounding box center [792, 689] width 843 height 40
select select "e01e6f83-540c-4684-94c6-de0fe38ded07"
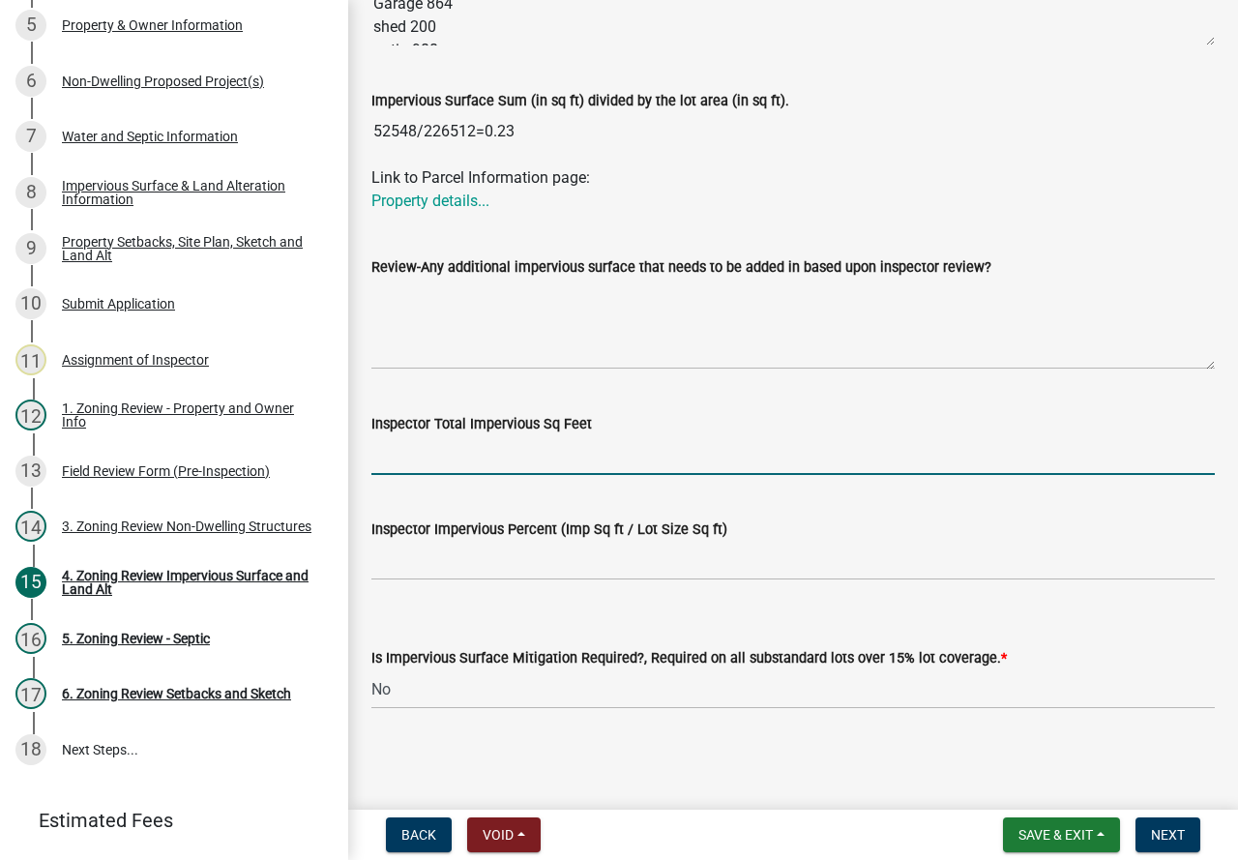
click at [444, 460] on input "Inspector Total Impervious Sq Feet" at bounding box center [792, 455] width 843 height 40
type input "52548"
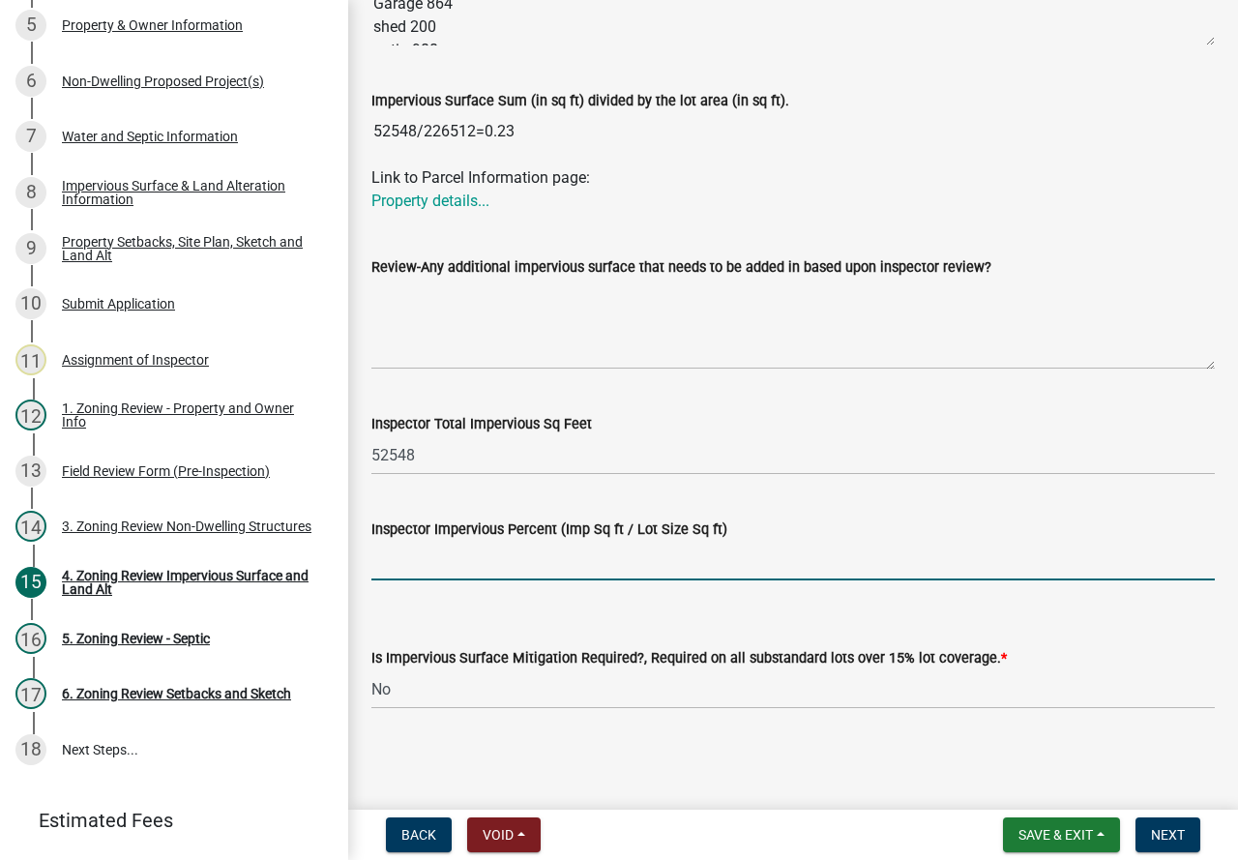
click at [431, 564] on input "Inspector Impervious Percent (Imp Sq ft / Lot Size Sq ft)" at bounding box center [792, 561] width 843 height 40
type input "23%"
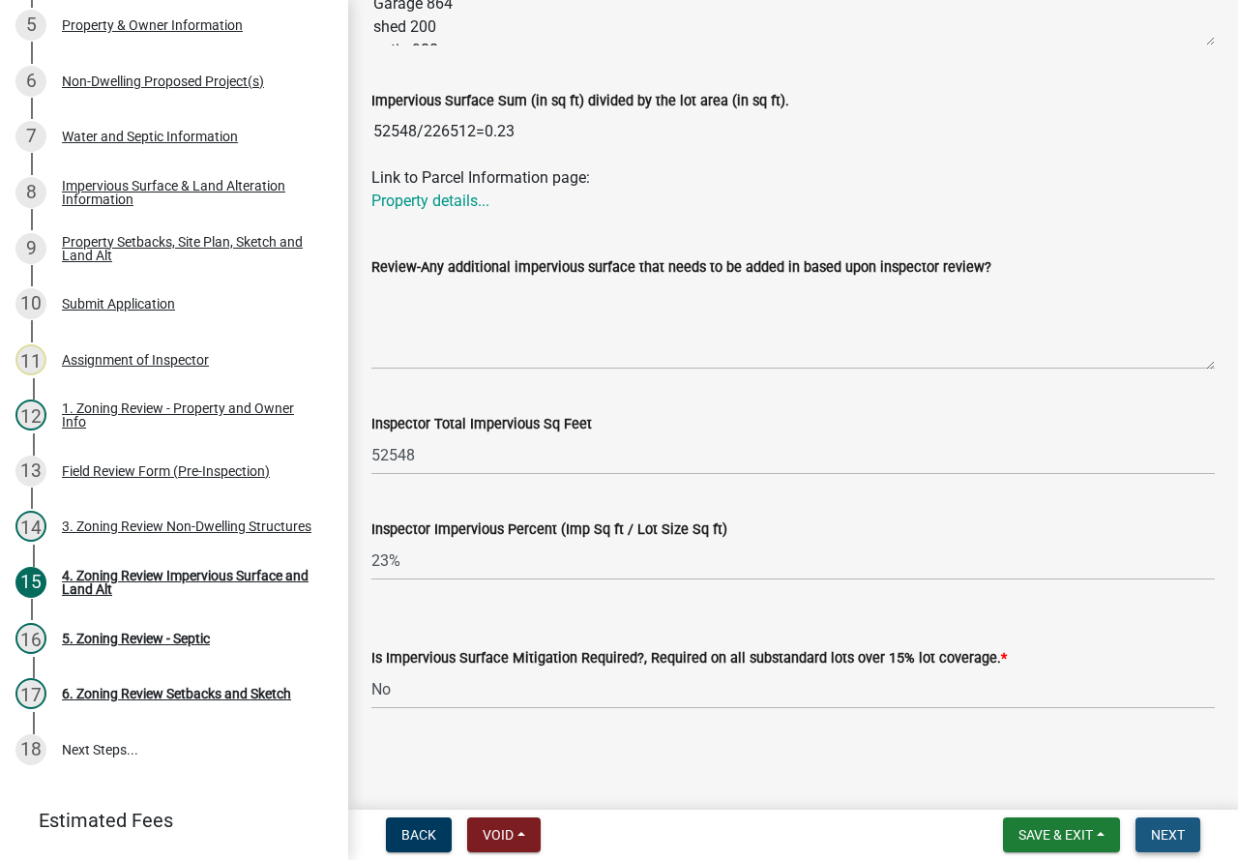
click at [1161, 833] on span "Next" at bounding box center [1168, 834] width 34 height 15
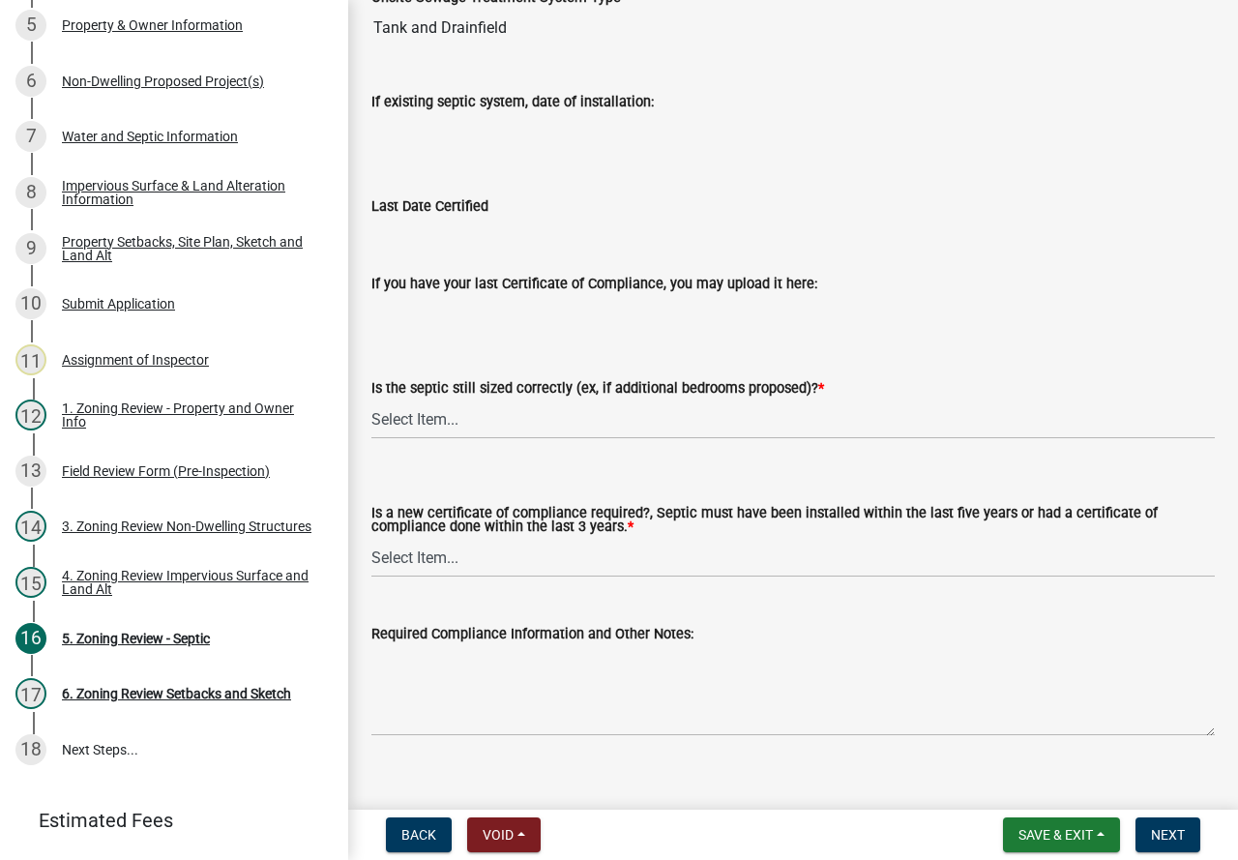
scroll to position [238, 0]
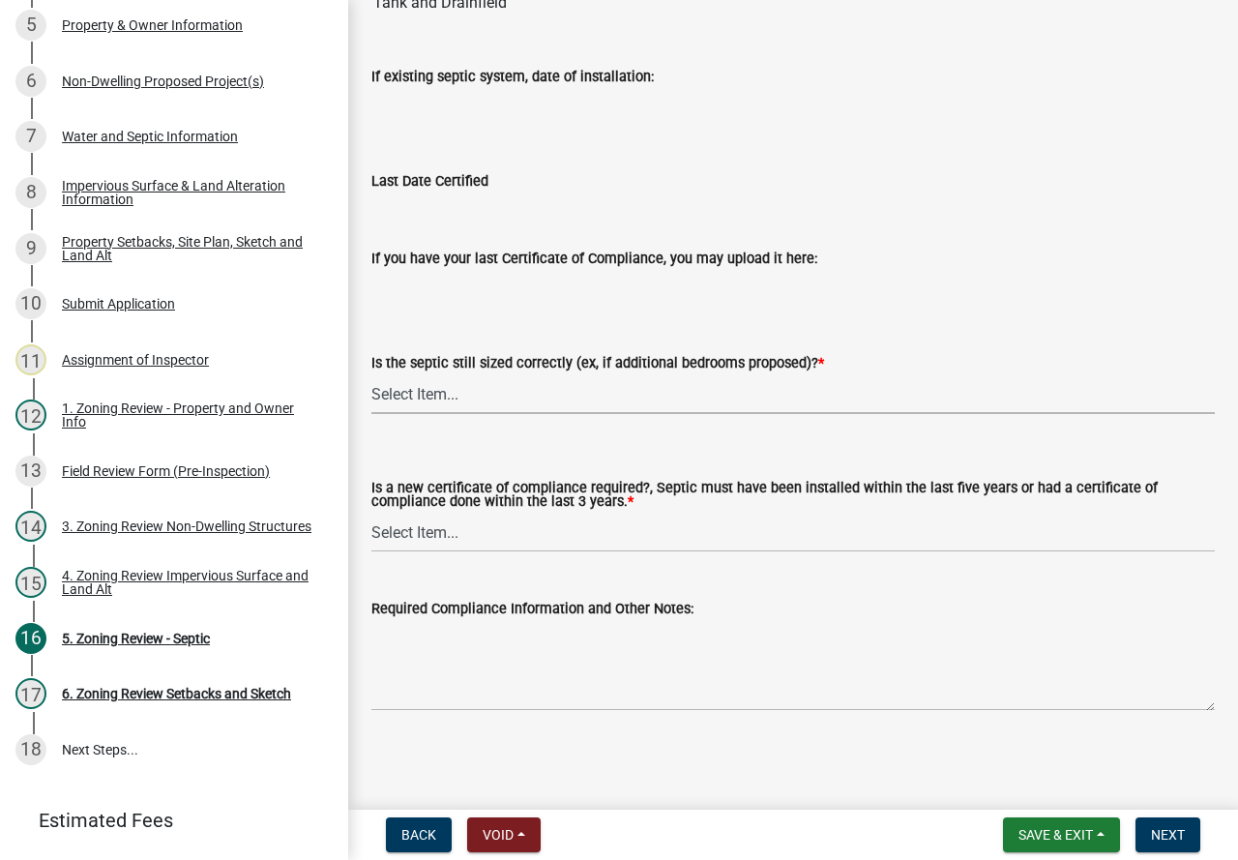
click at [496, 395] on select "Select Item... Yes No N/A" at bounding box center [792, 394] width 843 height 40
click at [371, 374] on select "Select Item... Yes No N/A" at bounding box center [792, 394] width 843 height 40
click at [456, 382] on select "Select Item... Yes No N/A" at bounding box center [792, 394] width 843 height 40
click at [371, 374] on select "Select Item... Yes No N/A" at bounding box center [792, 394] width 843 height 40
select select "ffe0288f-179d-446d-9dfb-ee21a688edc6"
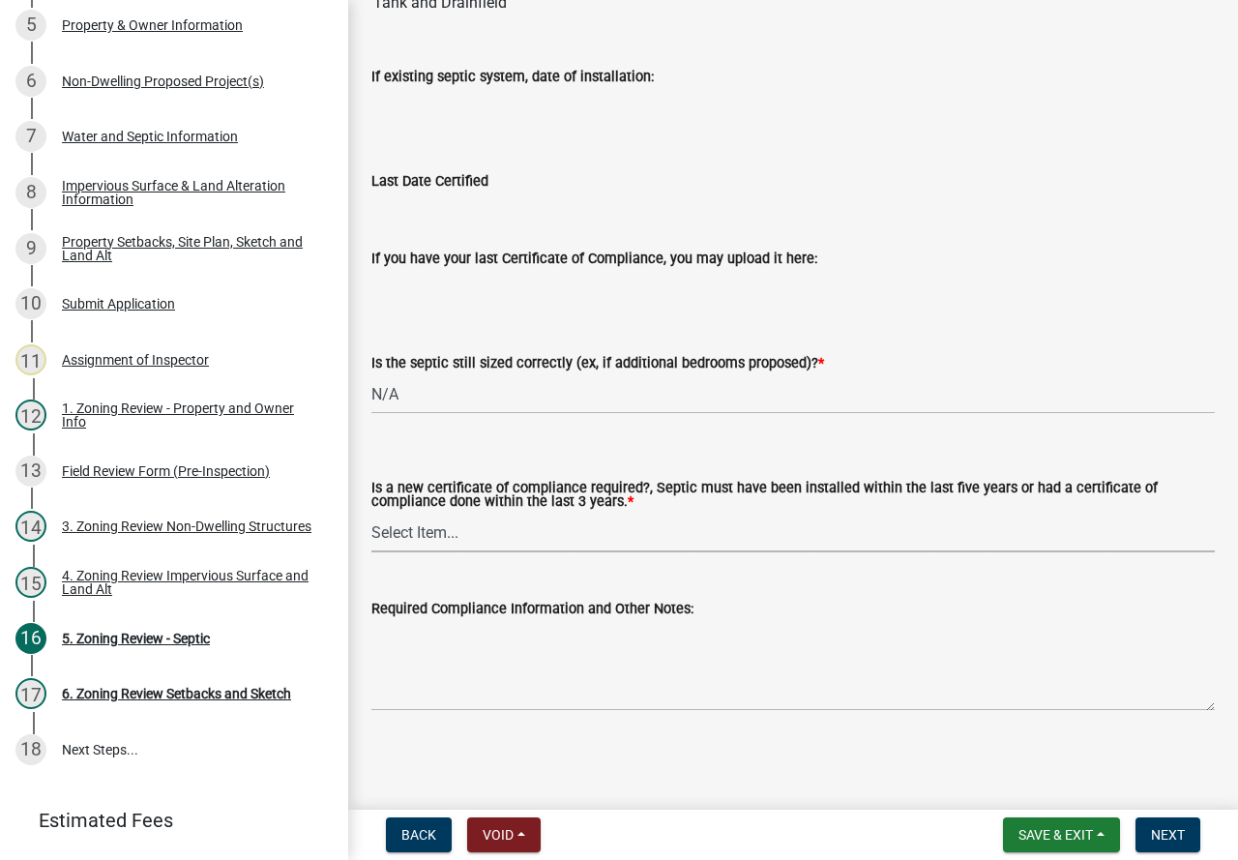
click at [429, 522] on select "Select Item... Yes No" at bounding box center [792, 533] width 843 height 40
click at [371, 513] on select "Select Item... Yes No" at bounding box center [792, 533] width 843 height 40
select select "2fd537d7-74b1-4ff9-a84c-837cf5598f43"
click at [668, 630] on textarea "Required Compliance Information and Other Notes:" at bounding box center [792, 665] width 843 height 91
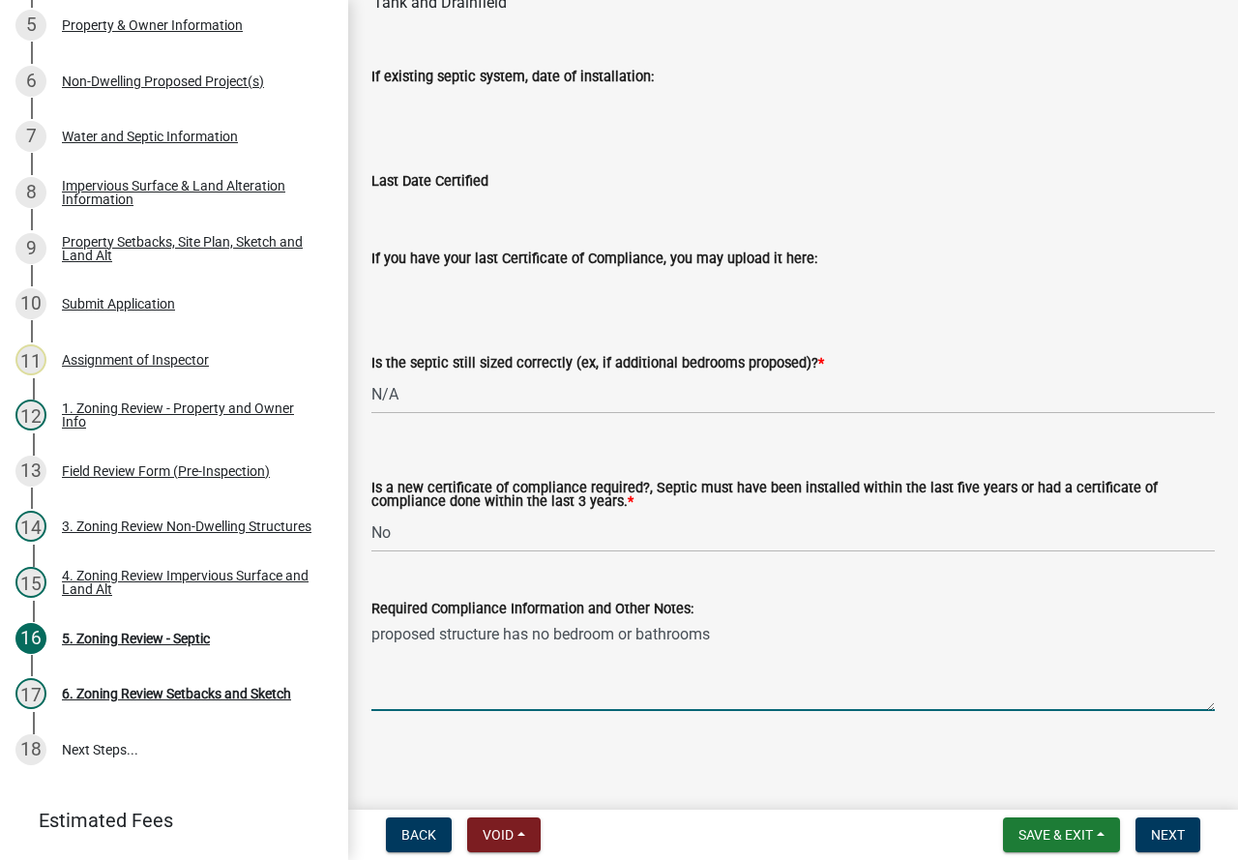
click at [621, 628] on textarea "proposed structure has no bedroom or bathrooms" at bounding box center [792, 665] width 843 height 91
type textarea "proposed structure has no bedrooms or bathrooms"
click at [1184, 836] on span "Next" at bounding box center [1168, 834] width 34 height 15
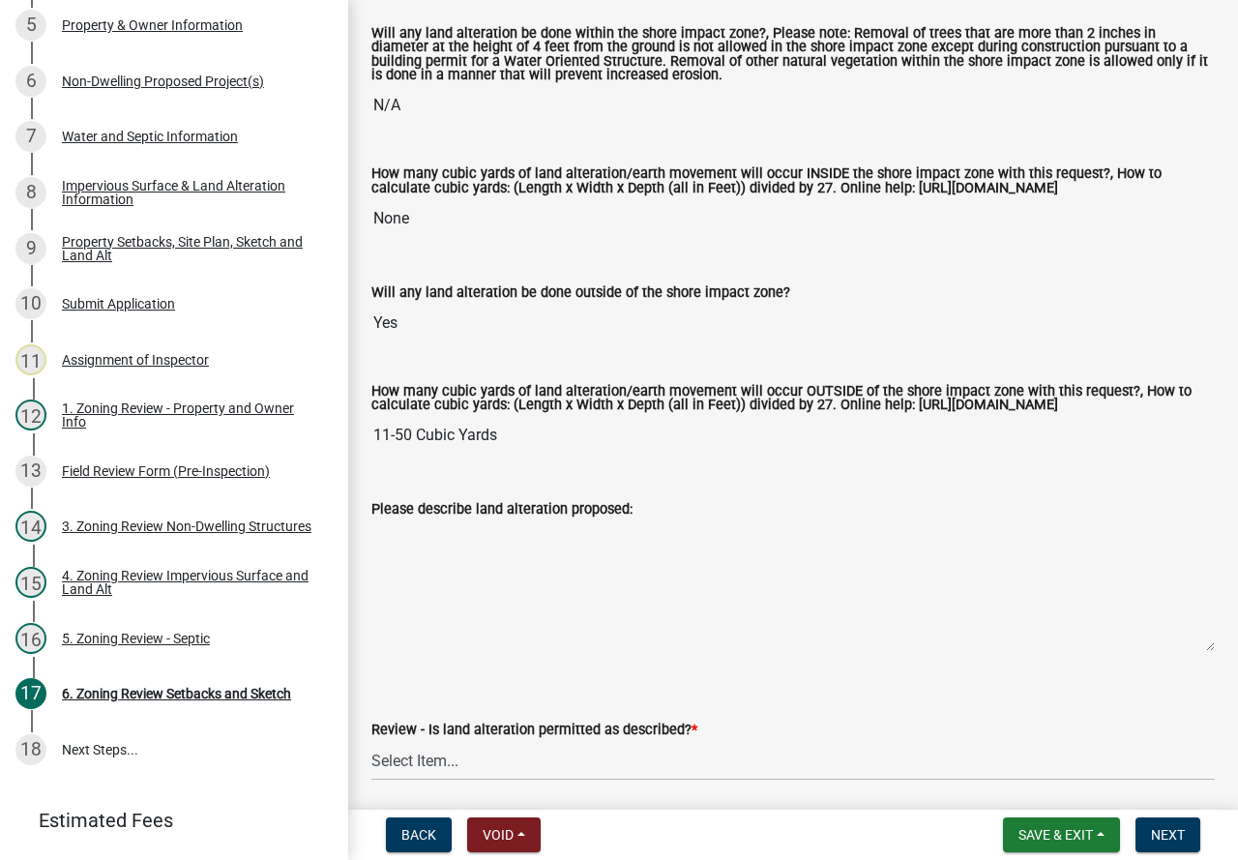
scroll to position [387, 0]
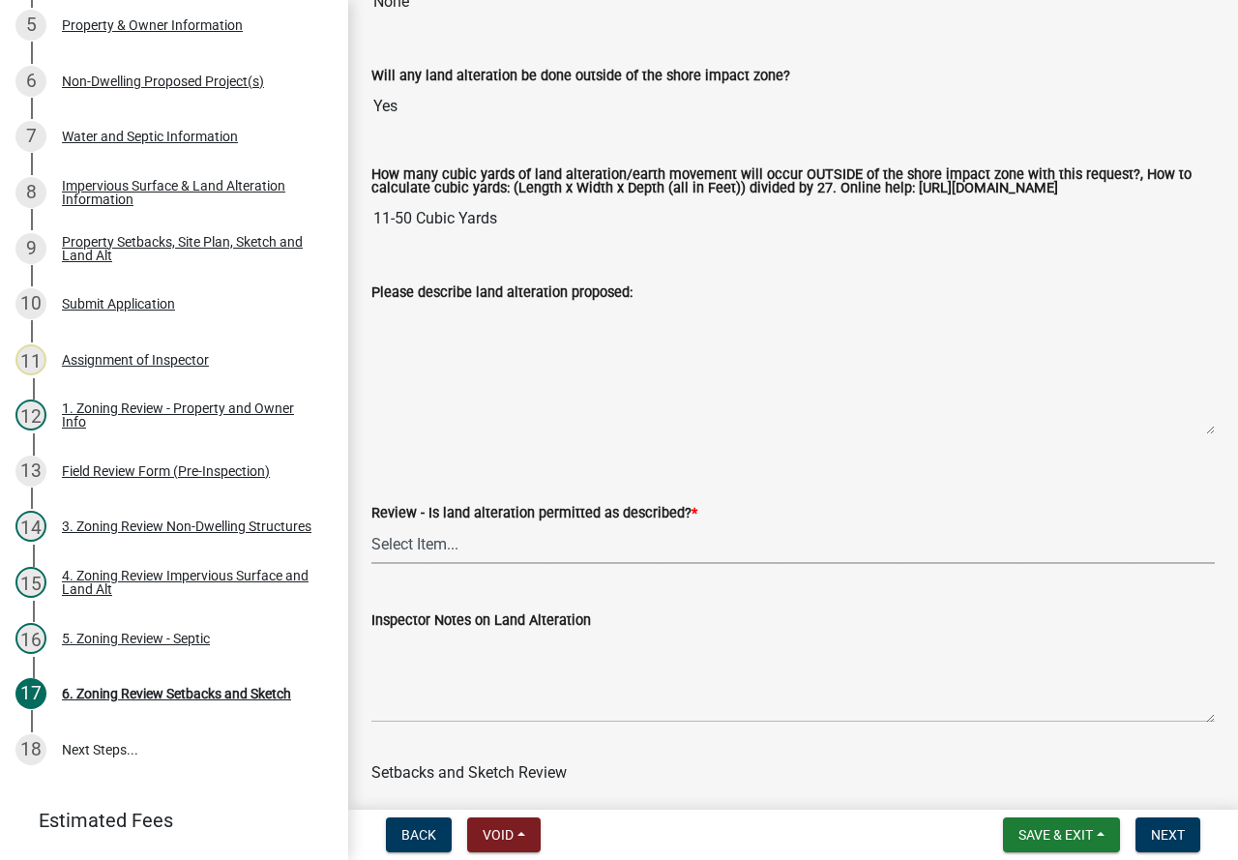
click at [504, 558] on select "Select Item... Yes No N/A" at bounding box center [792, 544] width 843 height 40
click at [371, 541] on select "Select Item... Yes No N/A" at bounding box center [792, 544] width 843 height 40
select select "cada6796-d529-4ebb-b6d4-faca8dd705c9"
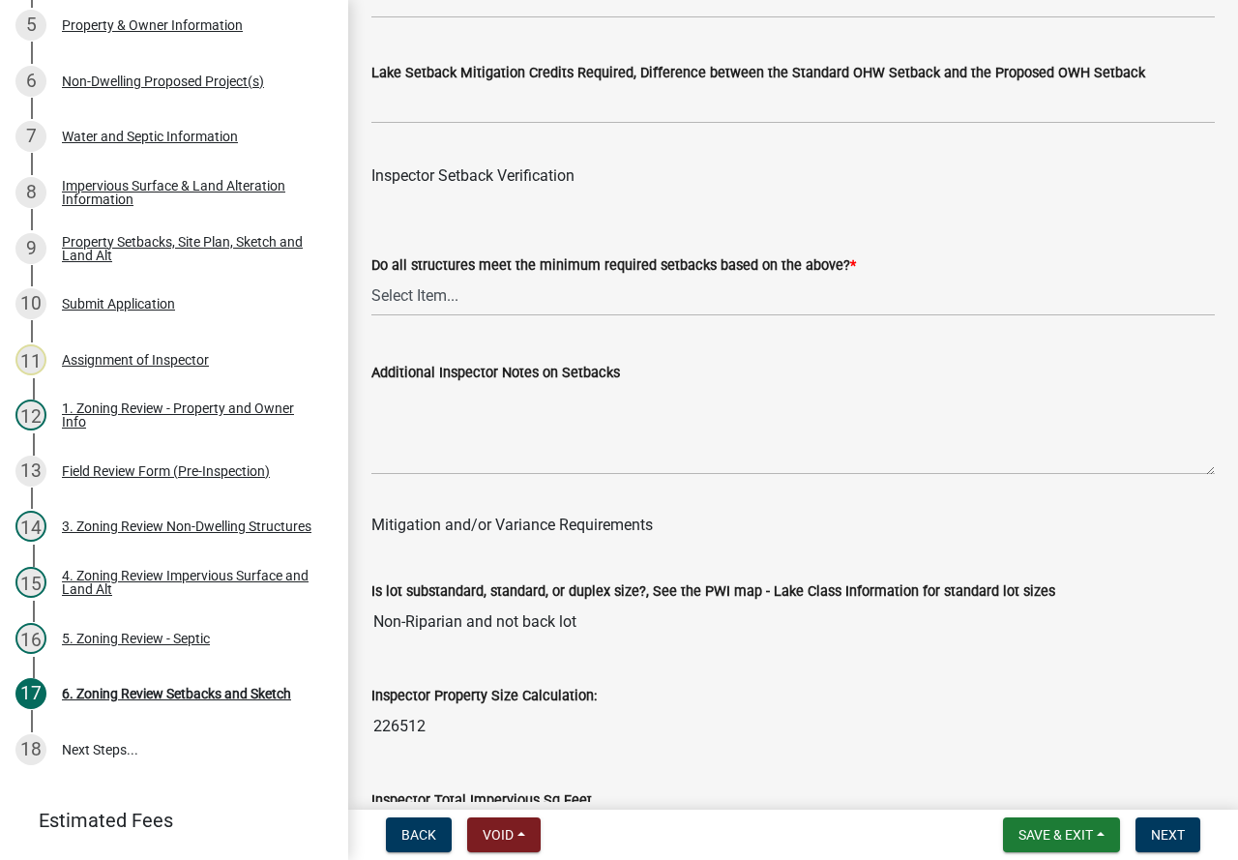
scroll to position [6287, 0]
click at [515, 315] on select "Select Item... Yes No" at bounding box center [792, 296] width 843 height 40
click at [371, 302] on select "Select Item... Yes No" at bounding box center [792, 296] width 843 height 40
select select "1355ee8a-8cf1-4796-8594-a9df27e9dfb0"
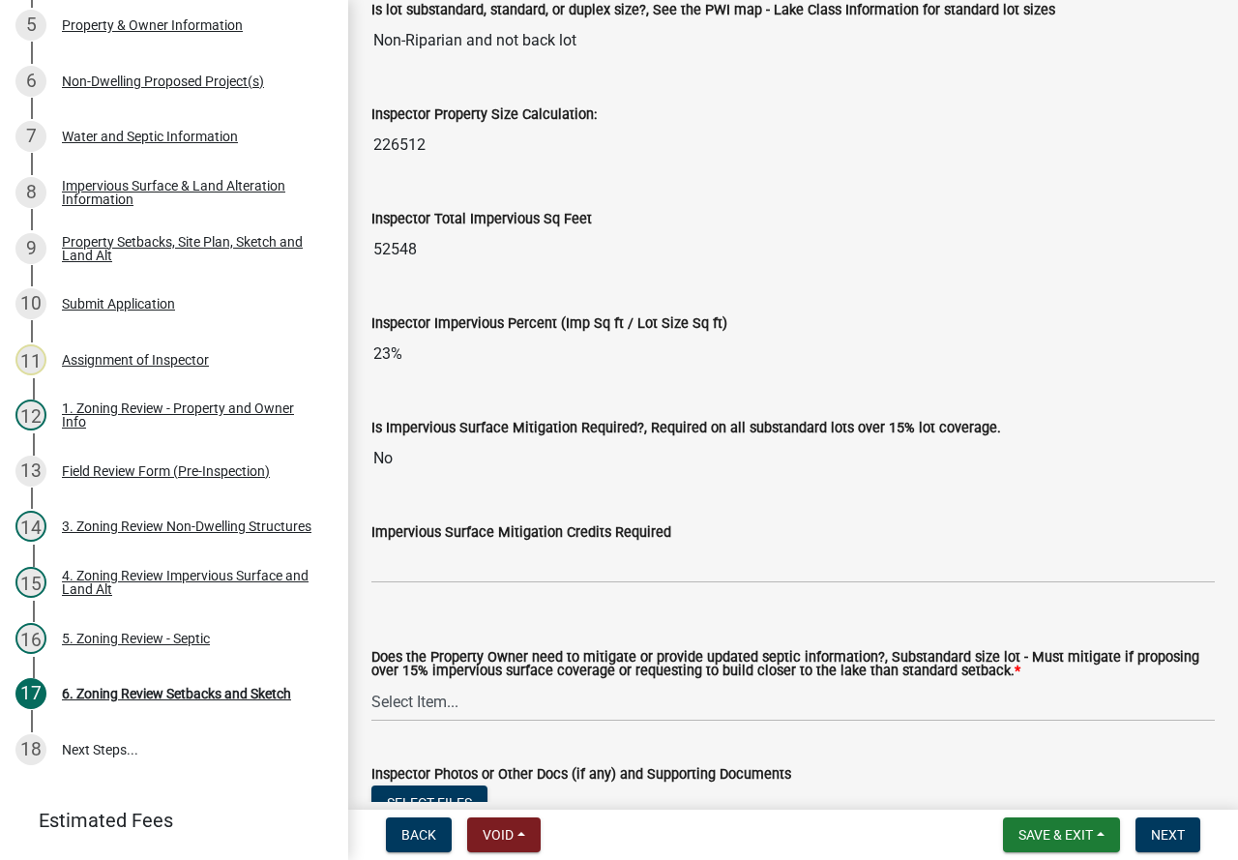
scroll to position [7157, 0]
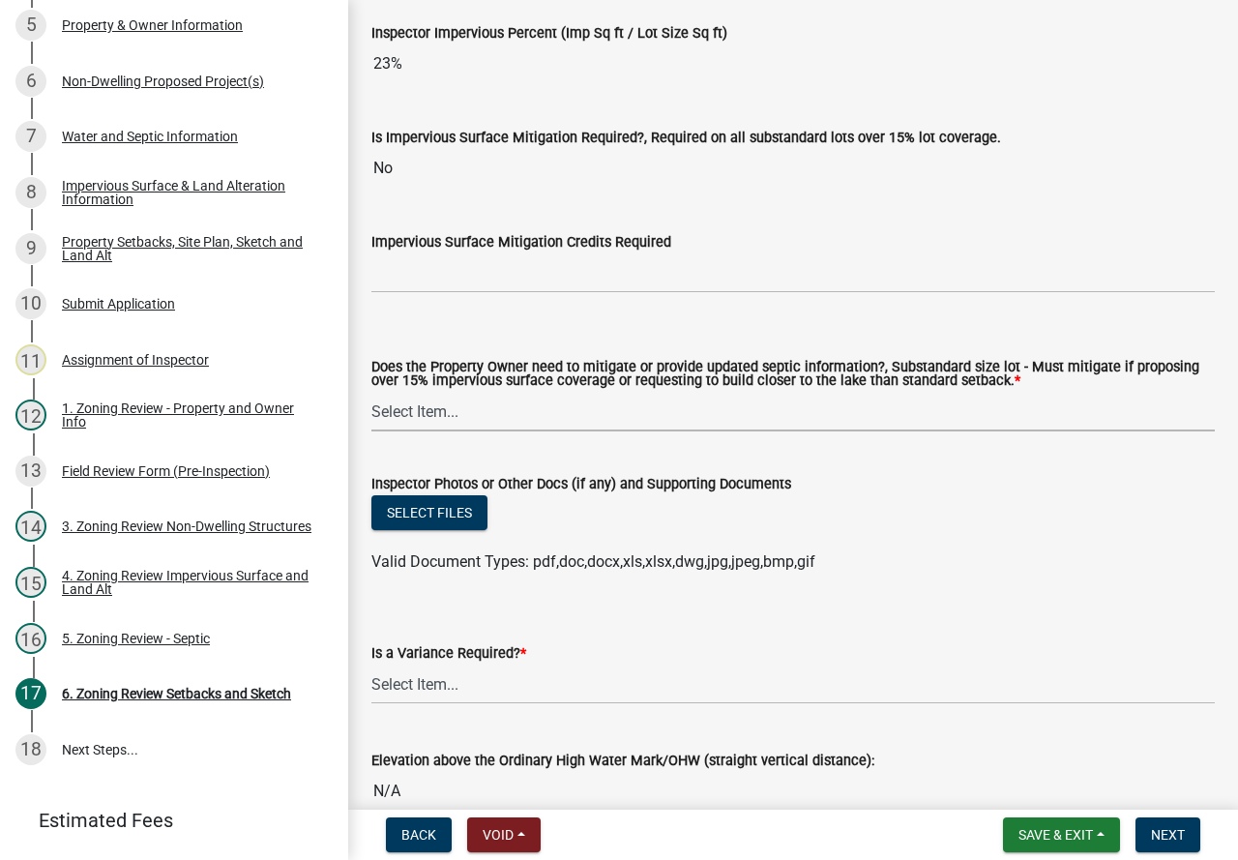
click at [476, 431] on select "Select Item... No Mitigation or additional Septic Information is required Septi…" at bounding box center [792, 412] width 843 height 40
click at [371, 419] on select "Select Item... No Mitigation or additional Septic Information is required Septi…" at bounding box center [792, 412] width 843 height 40
select select "90ee664a-1dc2-440e-be2c-90a87c157e77"
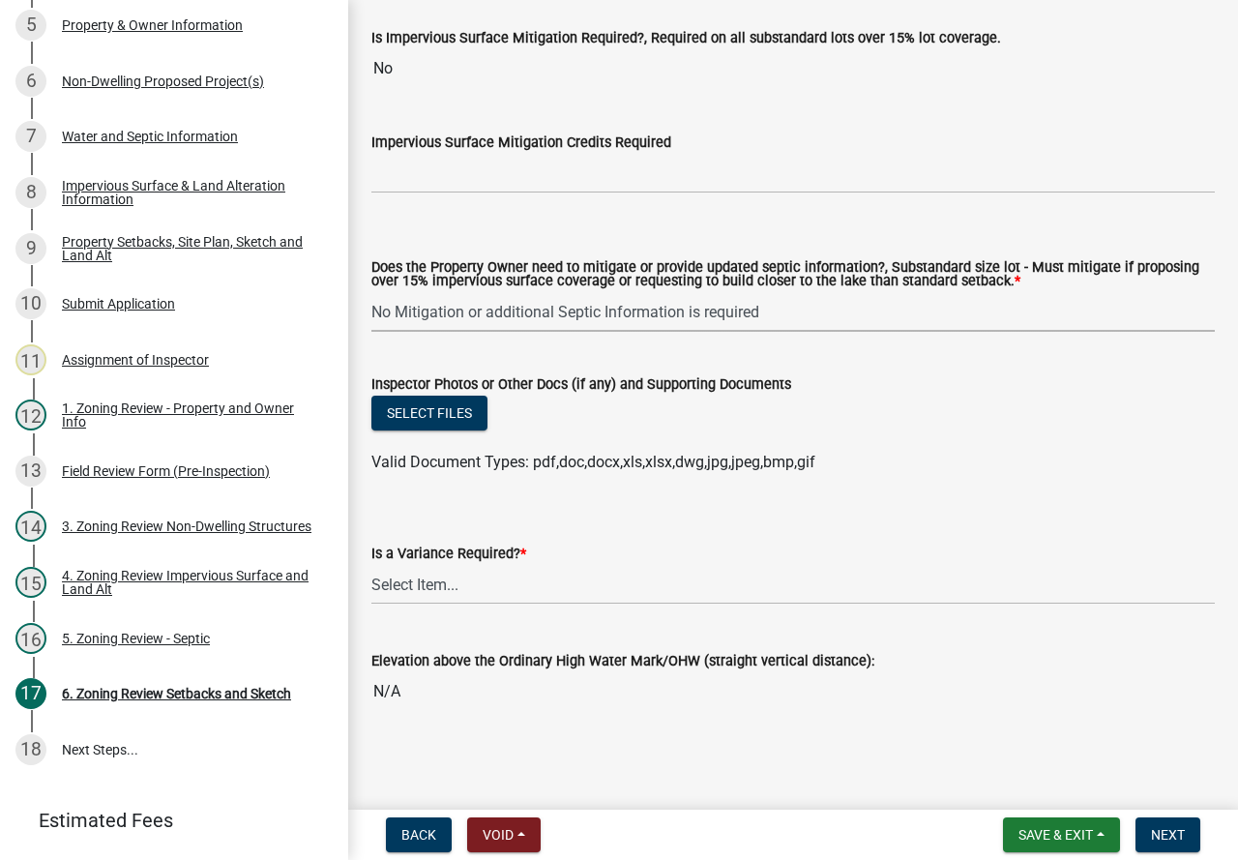
scroll to position [7285, 0]
click at [496, 585] on select "Select Item... Yes No" at bounding box center [792, 585] width 843 height 40
click at [371, 565] on select "Select Item... Yes No" at bounding box center [792, 585] width 843 height 40
select select "f2187563-aefa-492e-adce-9c256a51e9d2"
click at [1164, 828] on span "Next" at bounding box center [1168, 834] width 34 height 15
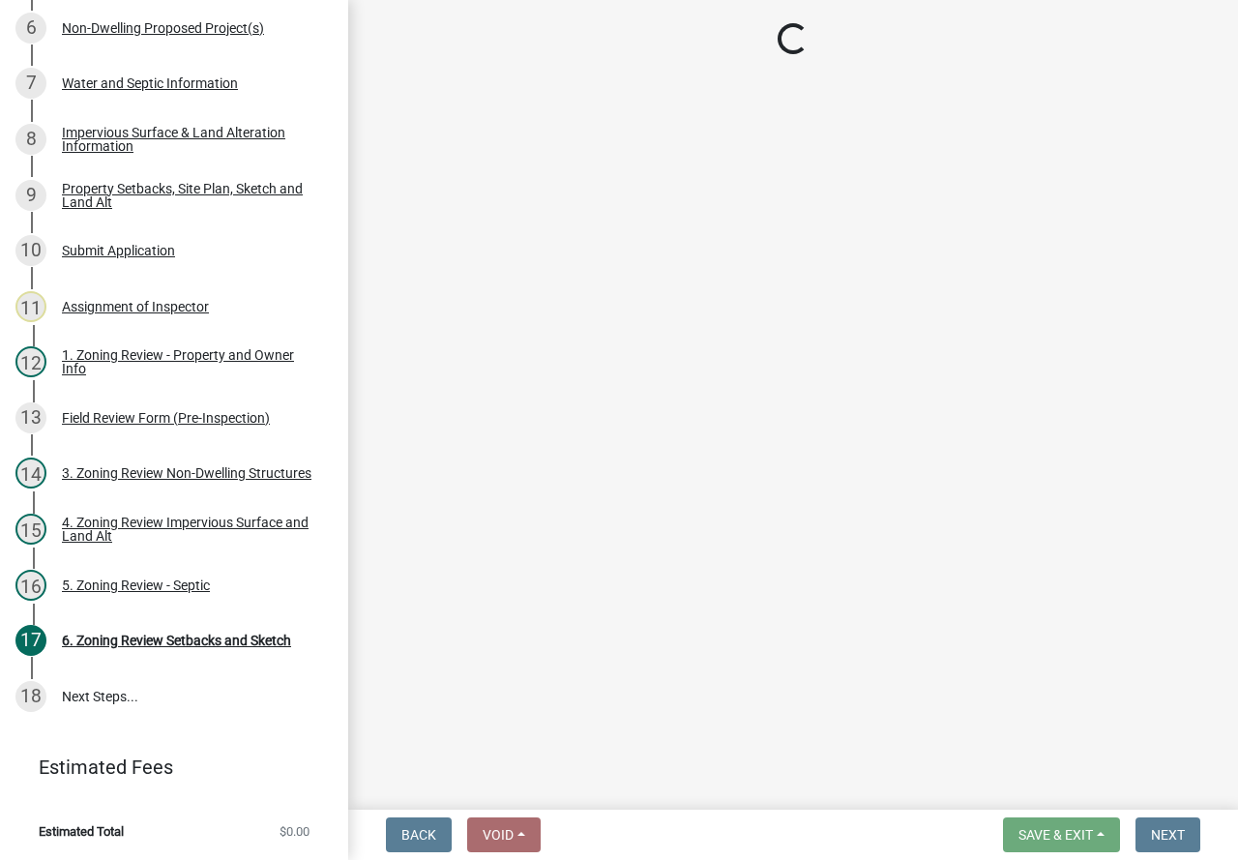
scroll to position [592, 0]
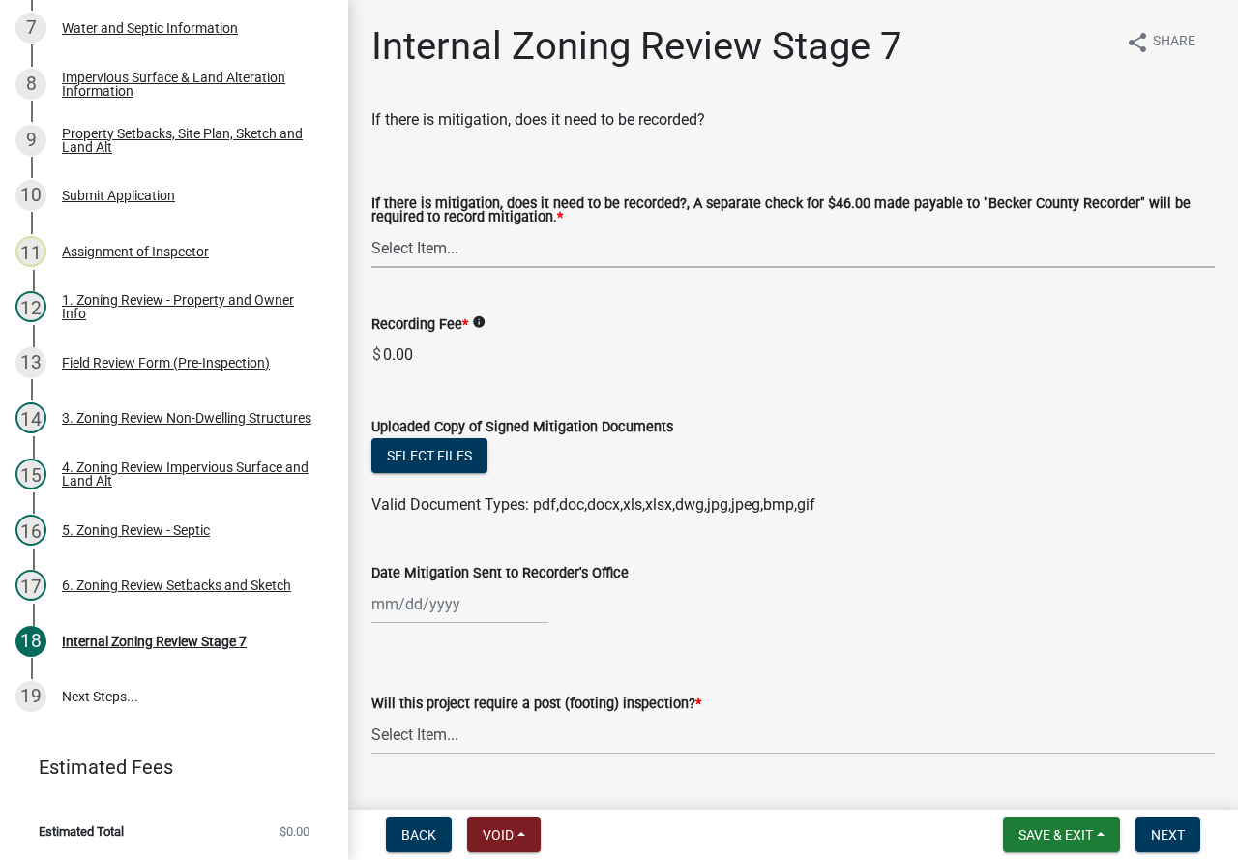
click at [410, 255] on select "Select Item... Yes No N/A" at bounding box center [792, 248] width 843 height 40
click at [371, 229] on select "Select Item... Yes No N/A" at bounding box center [792, 248] width 843 height 40
select select "e59fcb53-d9ed-466f-8c3e-33bb35216820"
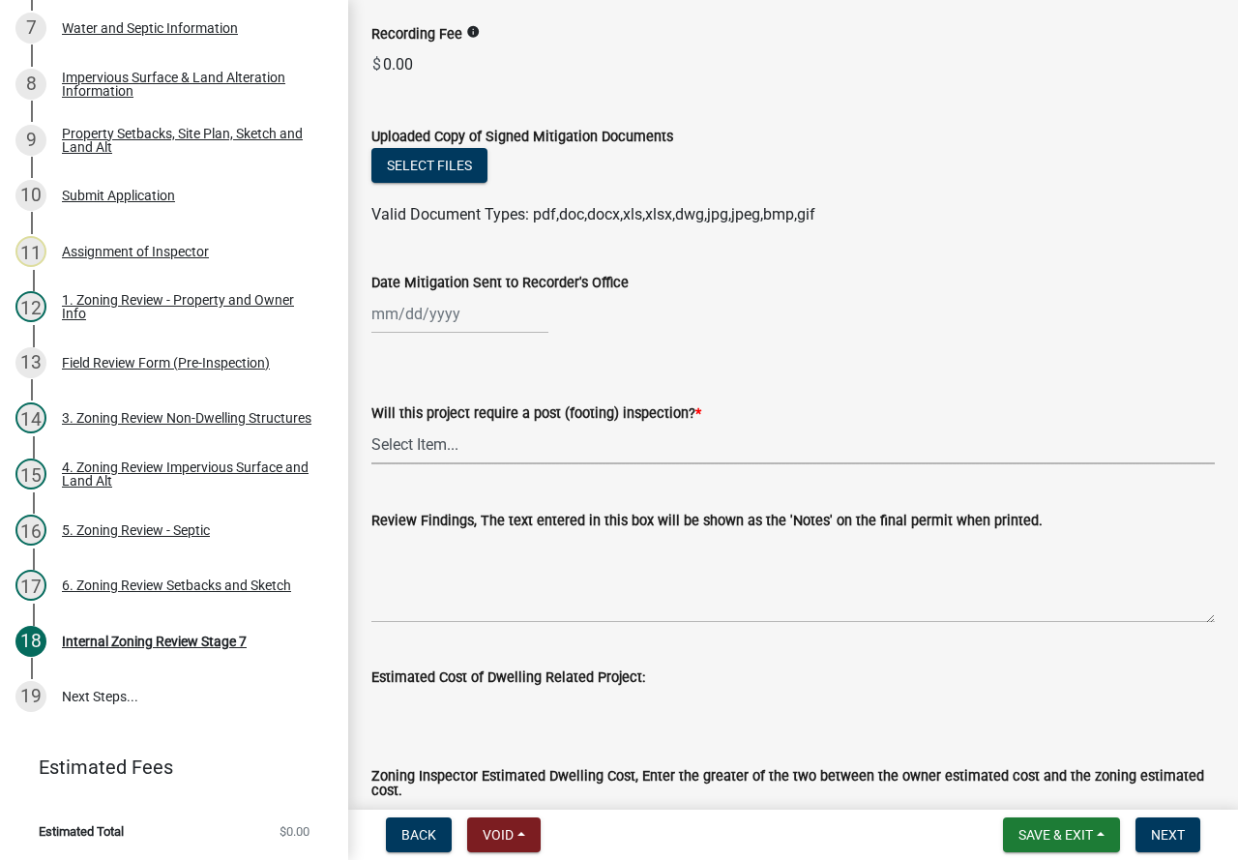
scroll to position [397, 0]
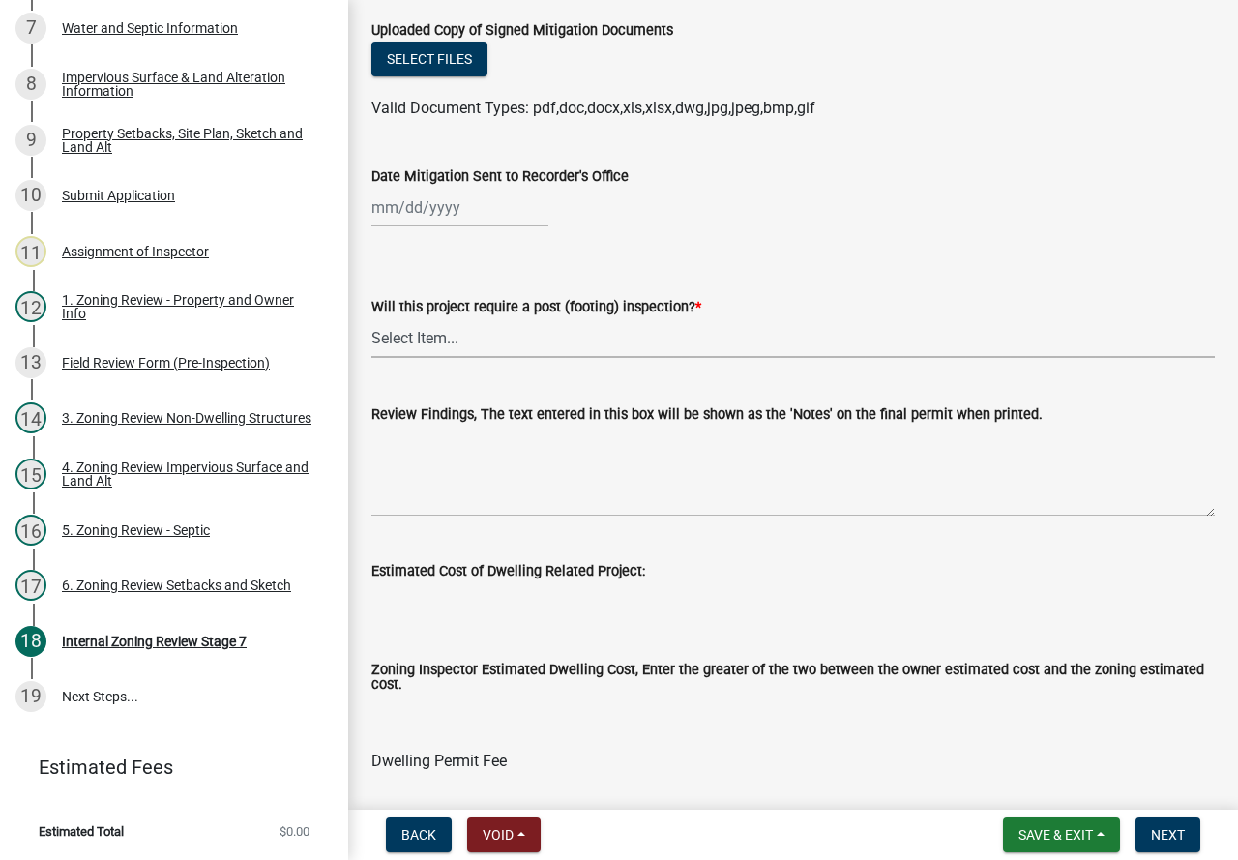
click at [413, 364] on wm-data-entity-input "Will this project require a post (footing) inspection? * Select Item... No Yes" at bounding box center [792, 310] width 843 height 131
click at [371, 319] on select "Select Item... No Yes" at bounding box center [792, 338] width 843 height 40
select select "70fe76f0-d291-438e-ac1a-5869b7b7f697"
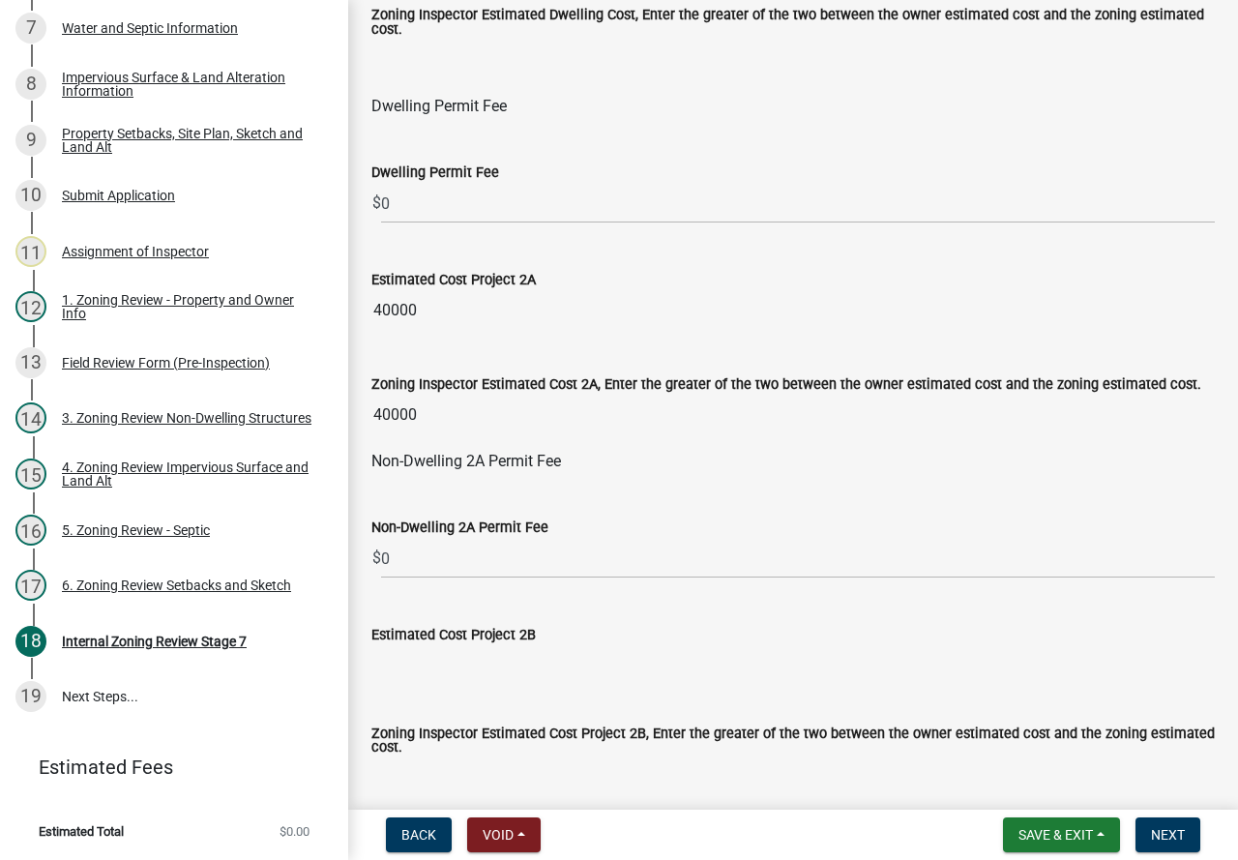
scroll to position [1074, 0]
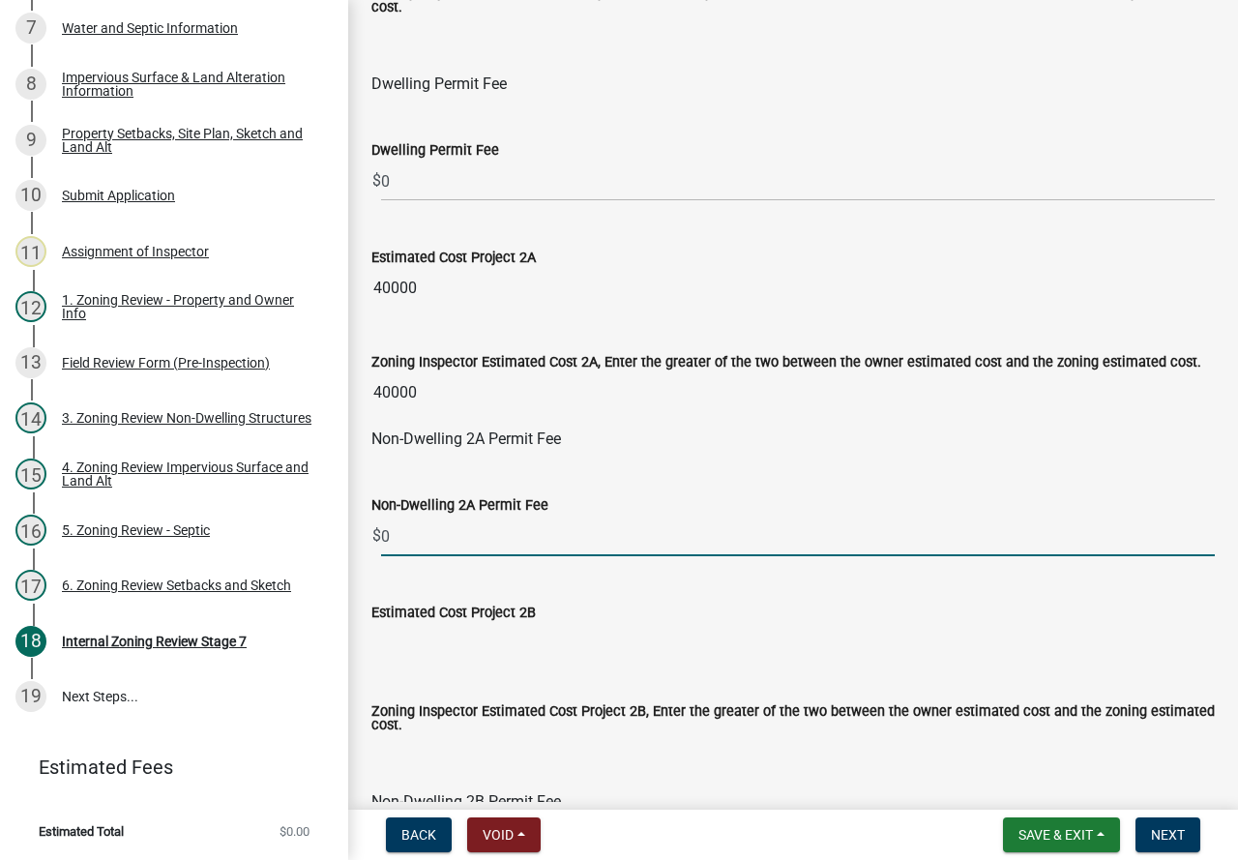
click at [406, 524] on input "0" at bounding box center [798, 536] width 834 height 40
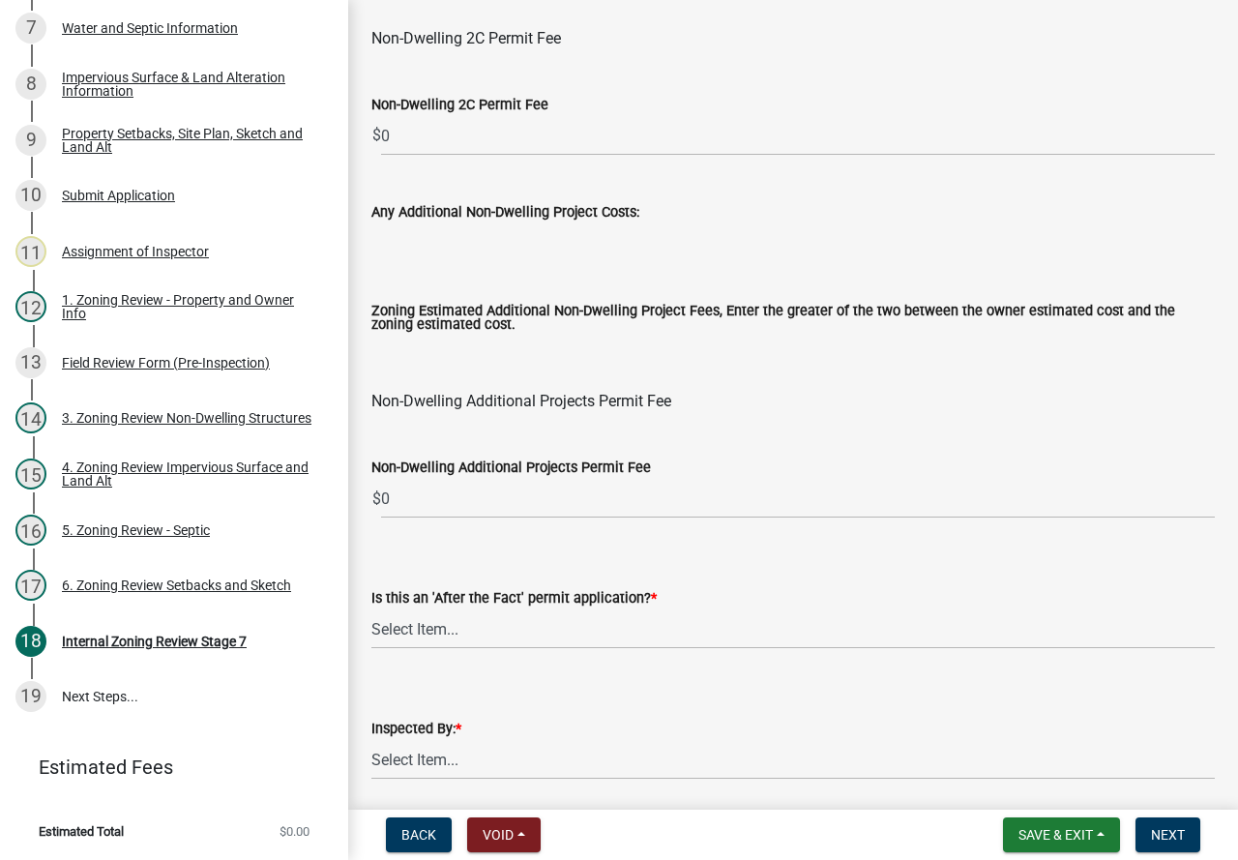
scroll to position [2331, 0]
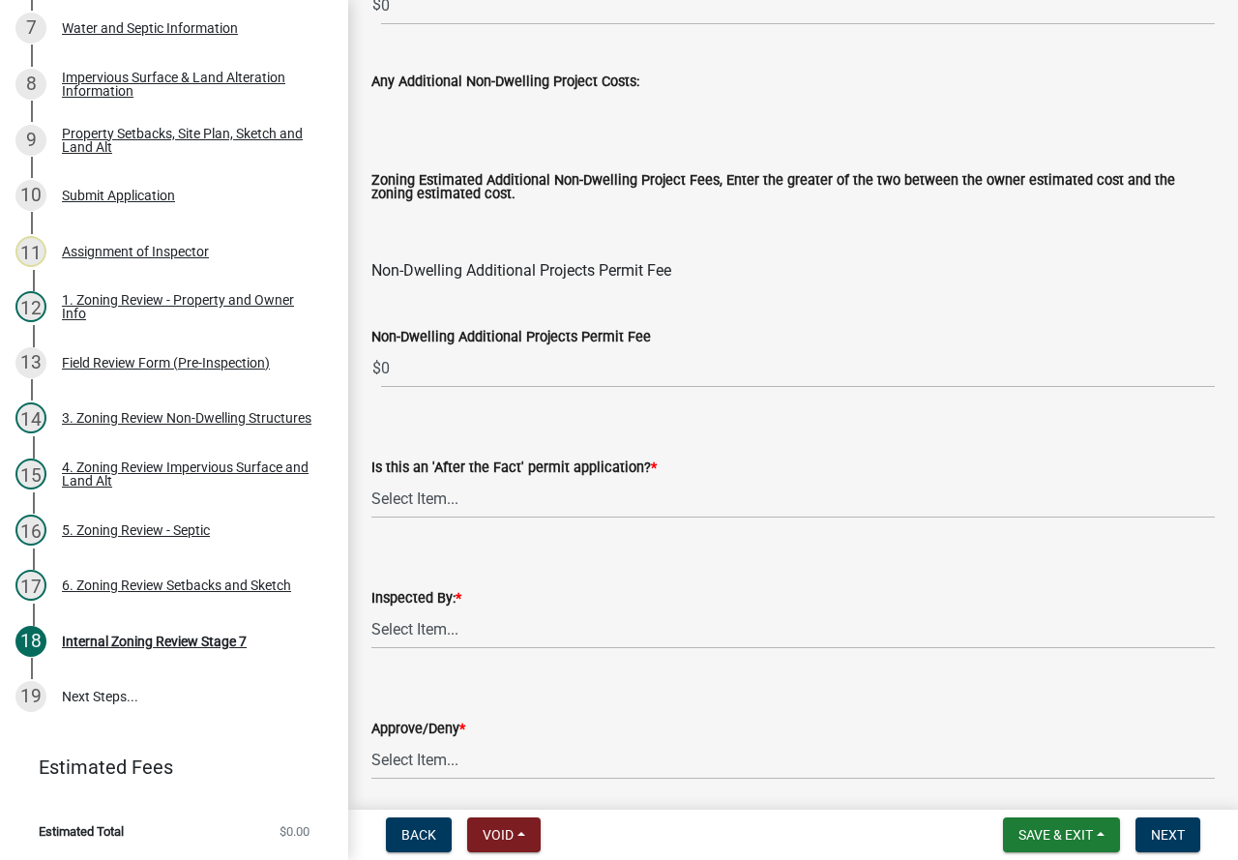
type input "180"
click at [421, 493] on select "Select Item... No Yes" at bounding box center [792, 499] width 843 height 40
click at [371, 484] on select "Select Item... No Yes" at bounding box center [792, 499] width 843 height 40
select select "bbe3a6c5-1893-4527-8578-ada07a3b8ea5"
click at [419, 630] on select "Select Item... [PERSON_NAME] [PERSON_NAME] [PERSON_NAME] [PERSON_NAME] [PERSON_…" at bounding box center [792, 629] width 843 height 40
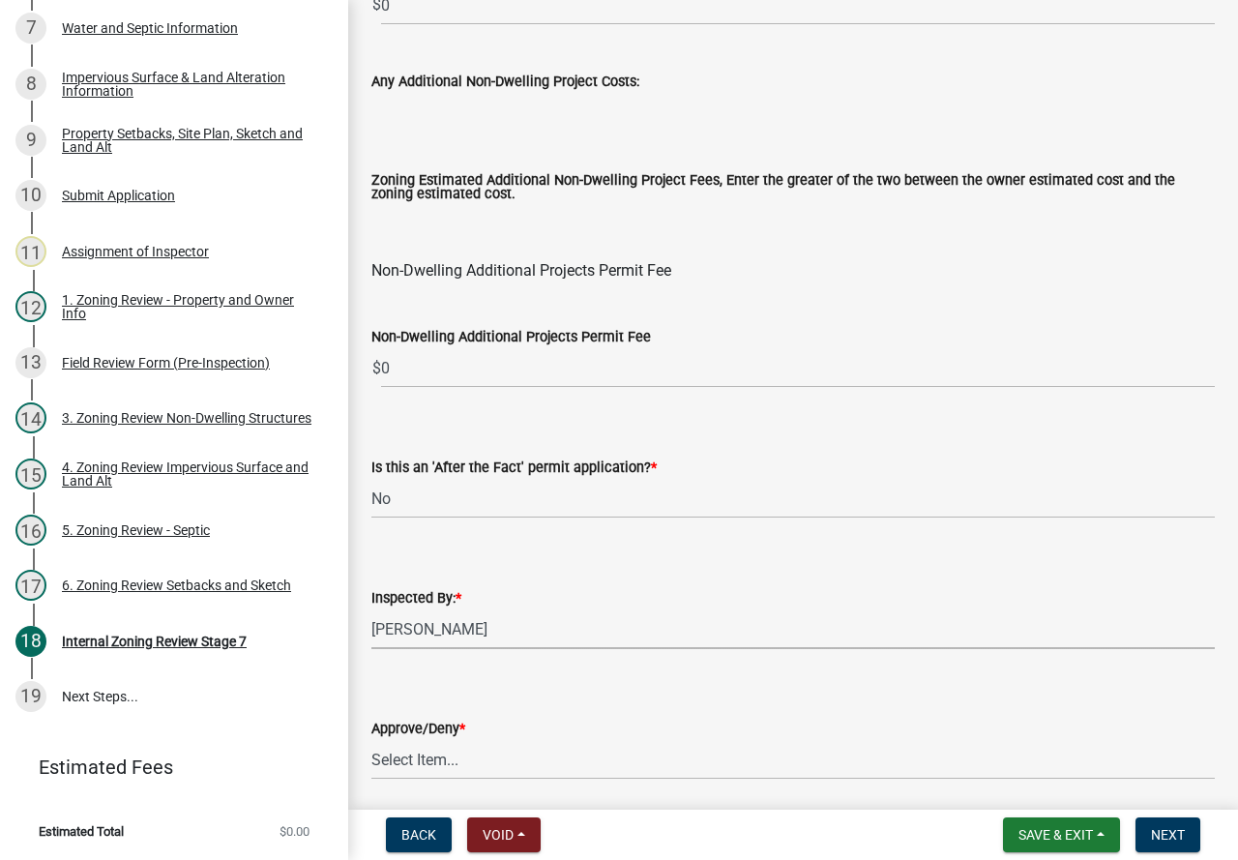
click at [371, 614] on select "Select Item... [PERSON_NAME] [PERSON_NAME] [PERSON_NAME] [PERSON_NAME] [PERSON_…" at bounding box center [792, 629] width 843 height 40
select select "c0b6e50c-983d-48c1-a910-e8bd43c13b77"
click at [417, 748] on select "Select Item... Approve Deny" at bounding box center [792, 760] width 843 height 40
click at [371, 745] on select "Select Item... Approve Deny" at bounding box center [792, 760] width 843 height 40
select select "97c9e5a4-d35f-4903-ad68-b764687ac9e9"
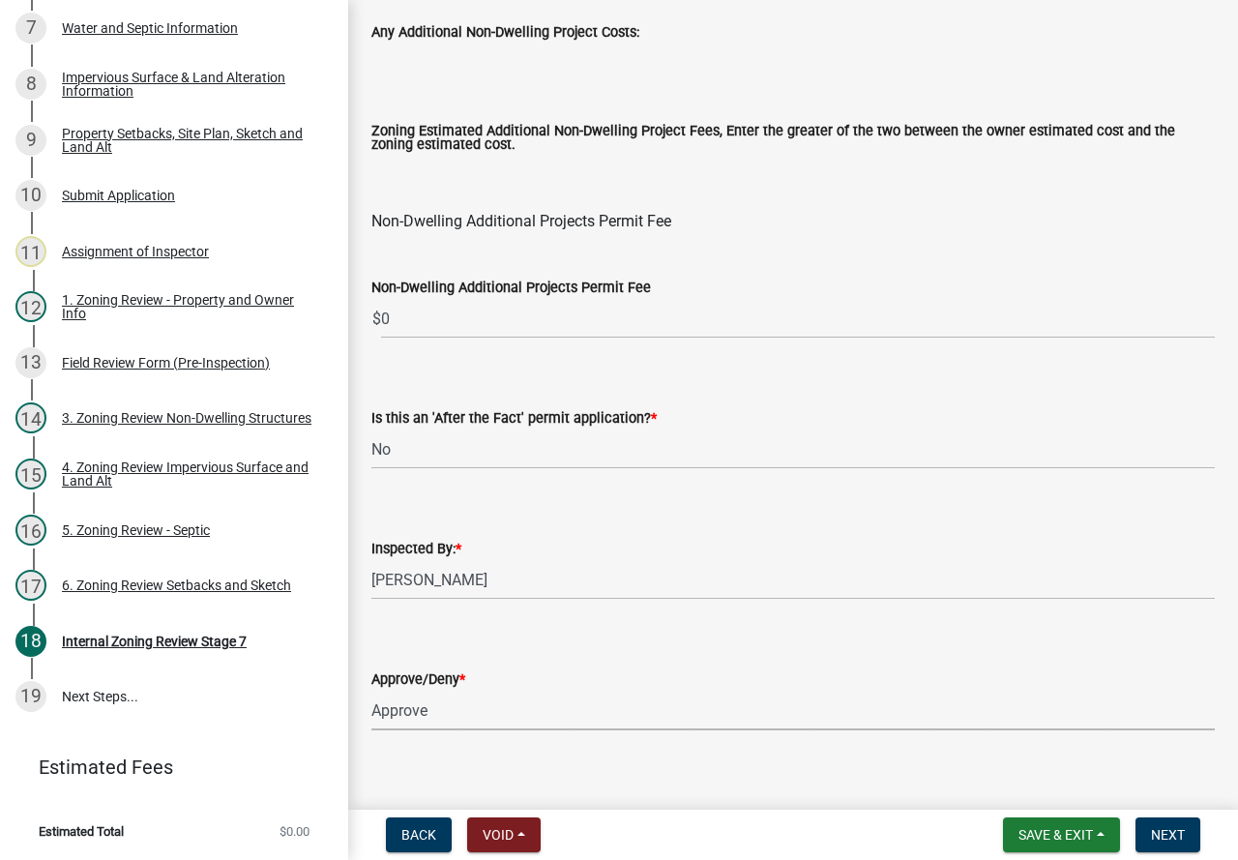
scroll to position [2406, 0]
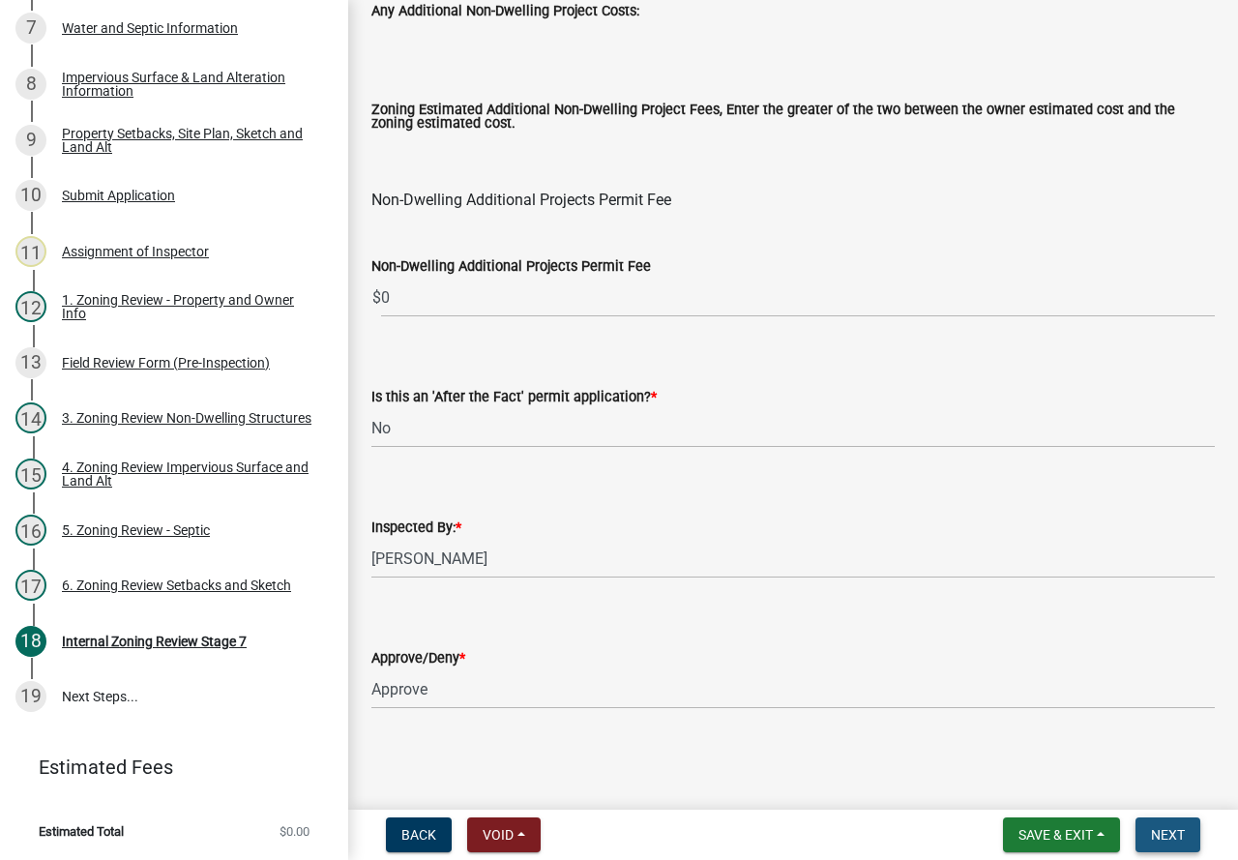
drag, startPoint x: 1156, startPoint y: 830, endPoint x: 1102, endPoint y: 792, distance: 66.0
click at [1156, 832] on span "Next" at bounding box center [1168, 834] width 34 height 15
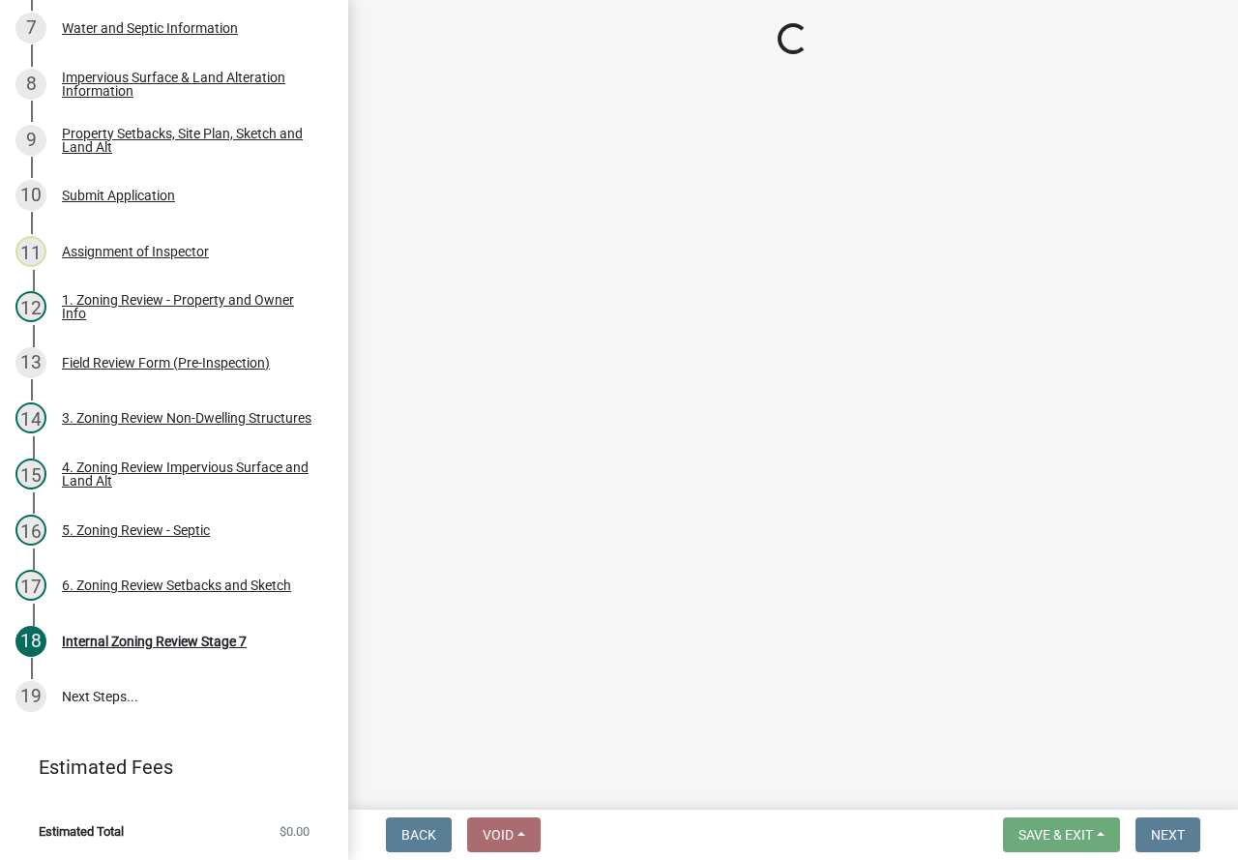
scroll to position [815, 0]
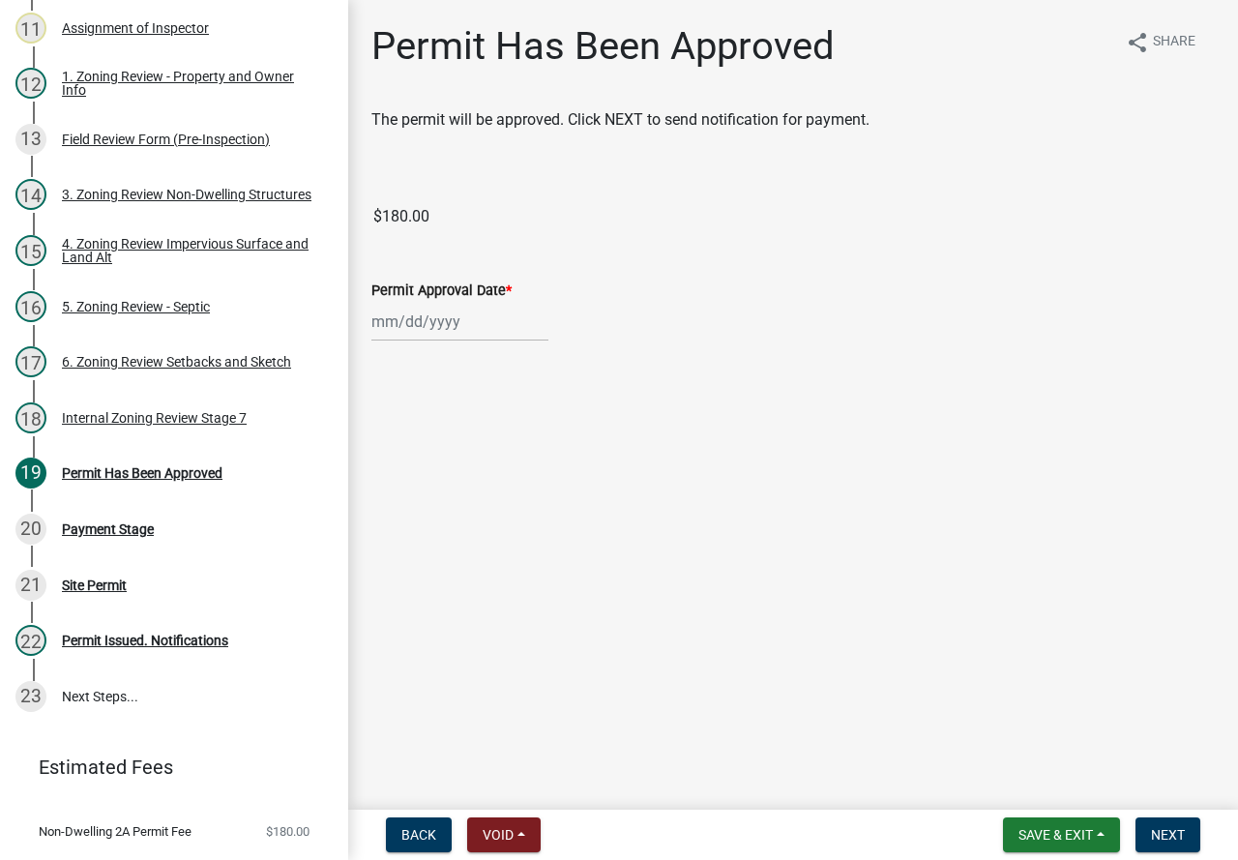
click at [485, 315] on div at bounding box center [459, 322] width 177 height 40
select select "9"
select select "2025"
click at [475, 517] on div "25" at bounding box center [483, 517] width 31 height 31
type input "[DATE]"
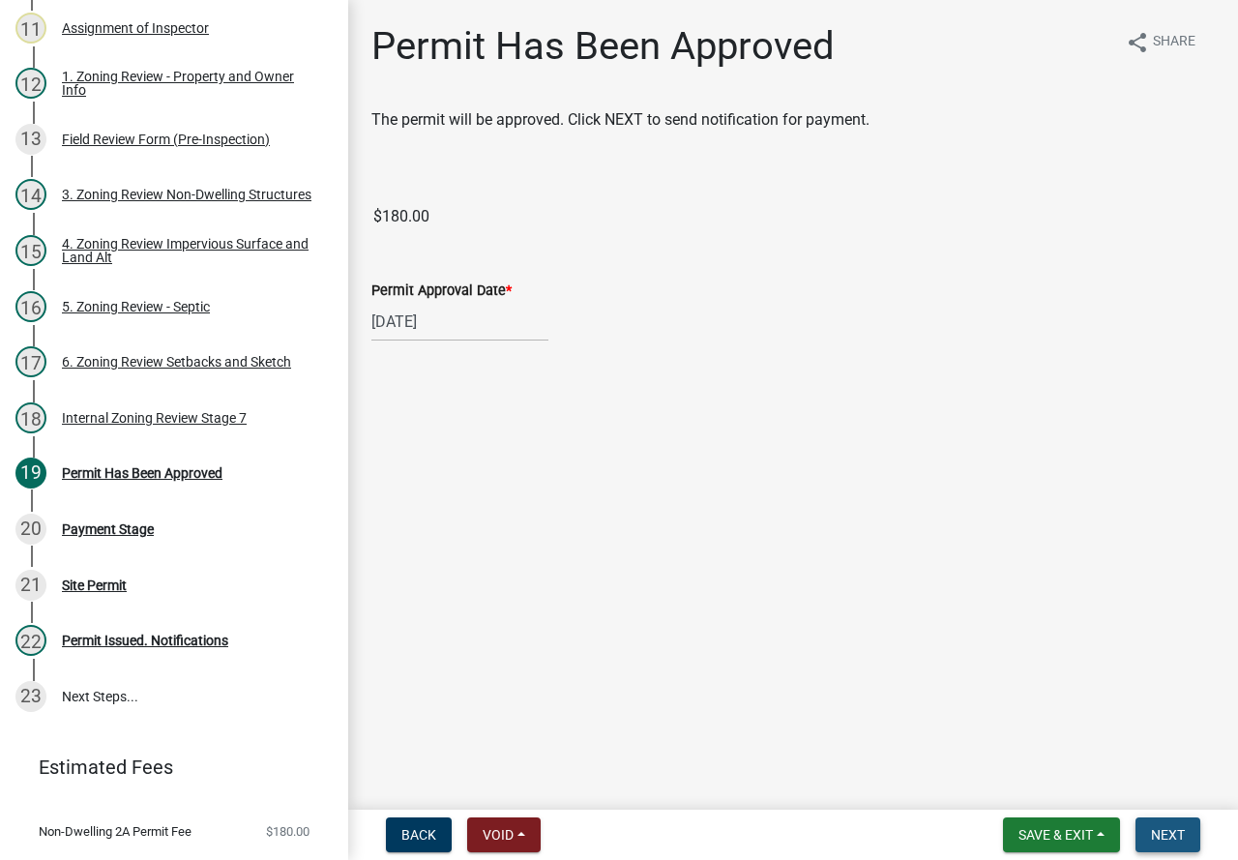
click at [1165, 828] on span "Next" at bounding box center [1168, 834] width 34 height 15
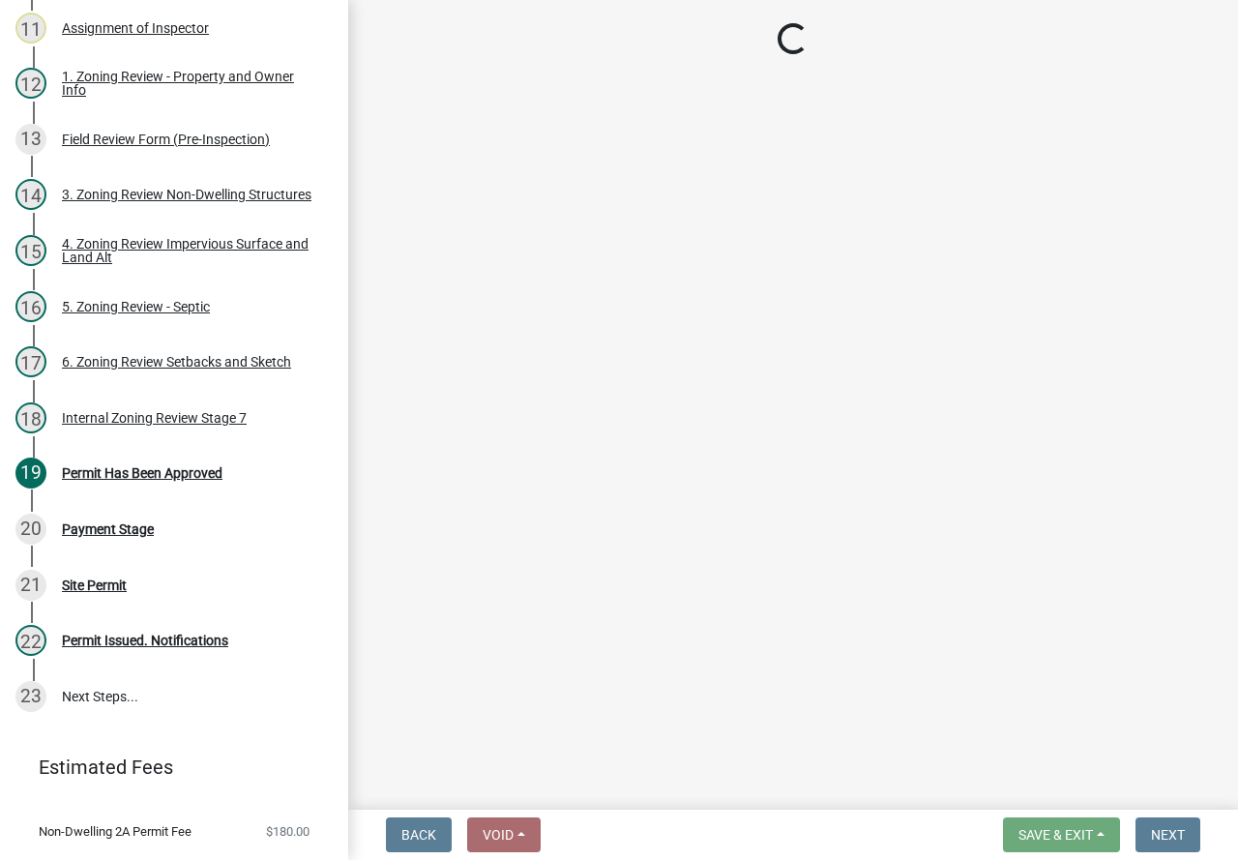
select select "3: 3"
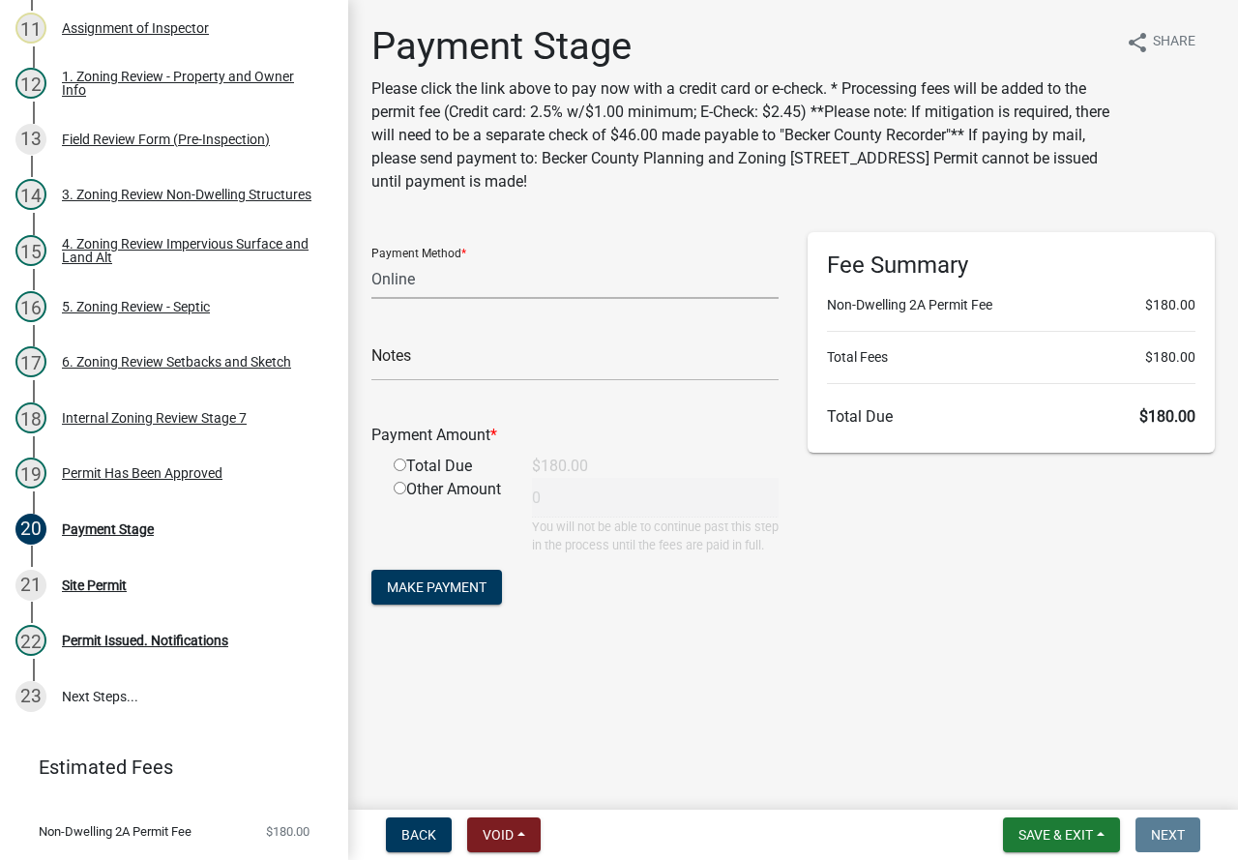
click at [396, 275] on select "Credit Card POS Check Cash Online" at bounding box center [574, 279] width 407 height 40
click at [459, 192] on p "Please click the link above to pay now with a credit card or e-check. * Process…" at bounding box center [740, 135] width 739 height 116
